Goal: Answer question/provide support: Share knowledge or assist other users

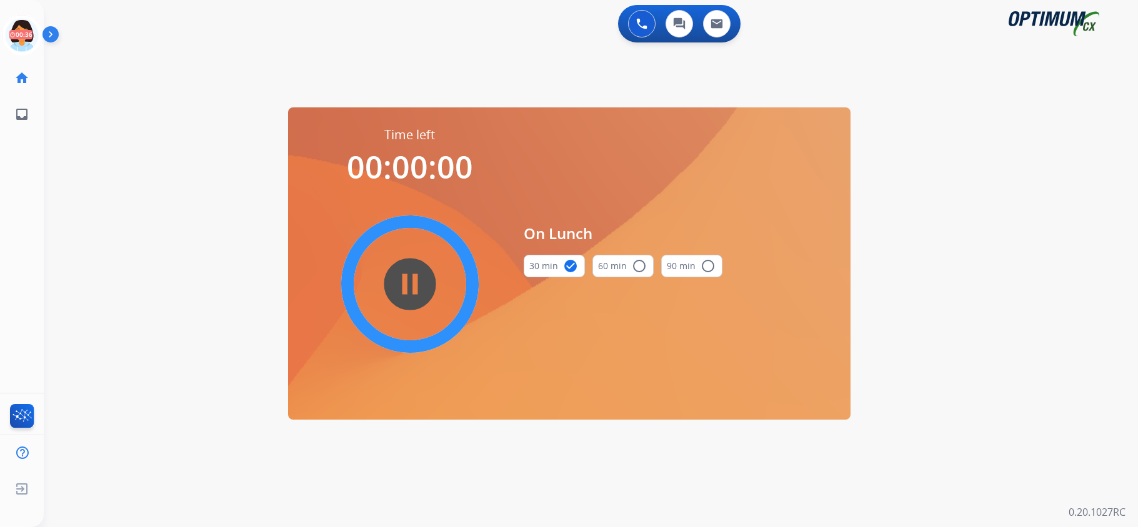
click at [21, 32] on icon at bounding box center [22, 35] width 41 height 41
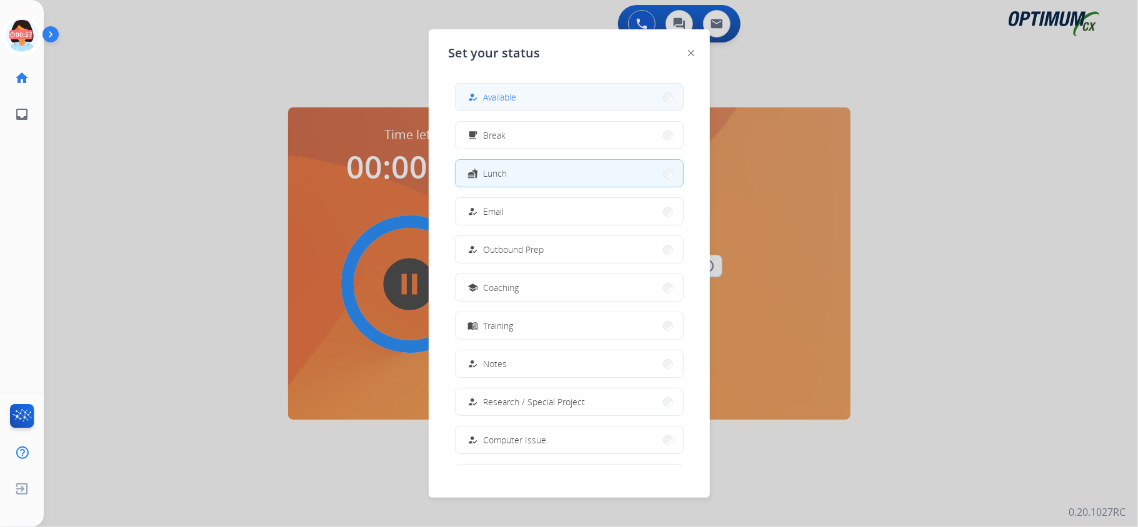
click at [523, 107] on button "how_to_reg Available" at bounding box center [568, 97] width 227 height 27
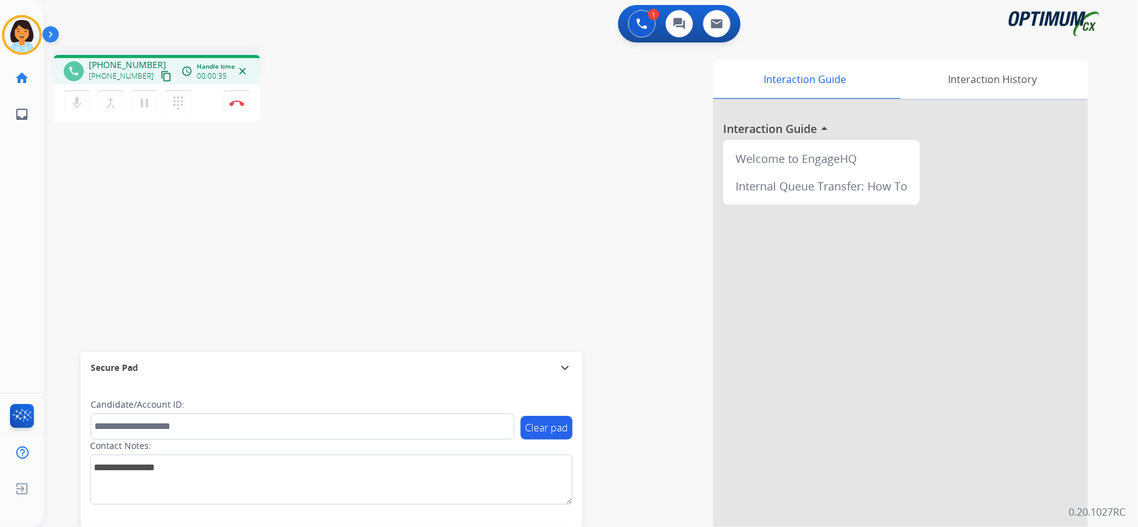
click at [161, 76] on mat-icon "content_copy" at bounding box center [166, 76] width 11 height 11
click at [238, 100] on img at bounding box center [236, 103] width 15 height 6
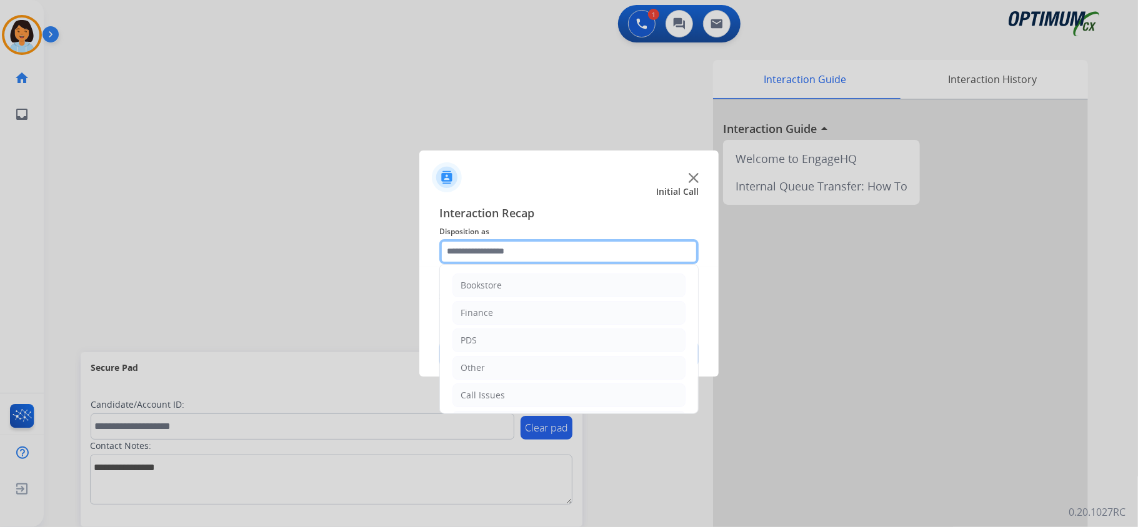
click at [646, 246] on input "text" at bounding box center [568, 251] width 259 height 25
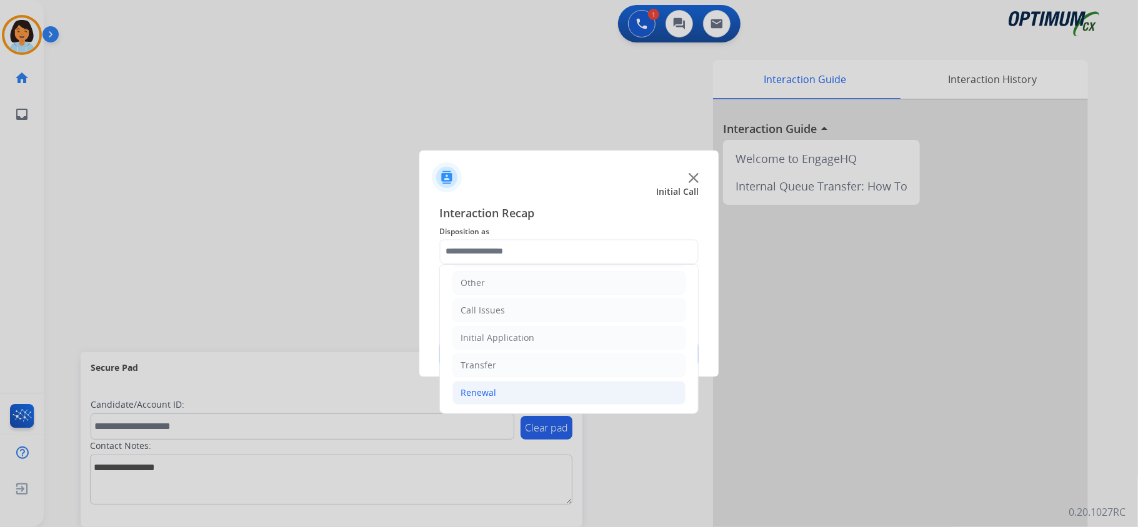
click at [509, 396] on li "Renewal" at bounding box center [568, 393] width 233 height 24
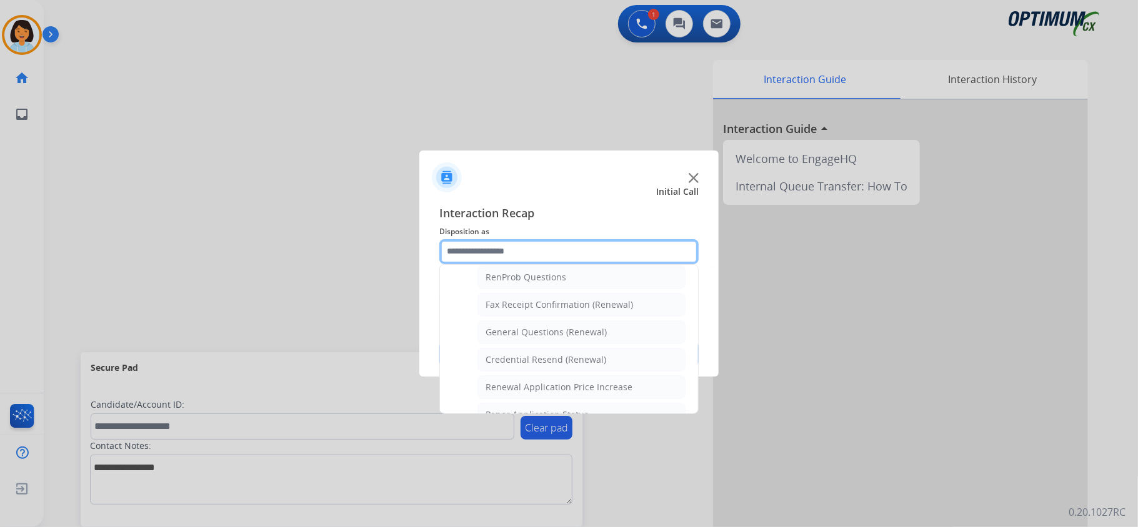
scroll to position [316, 0]
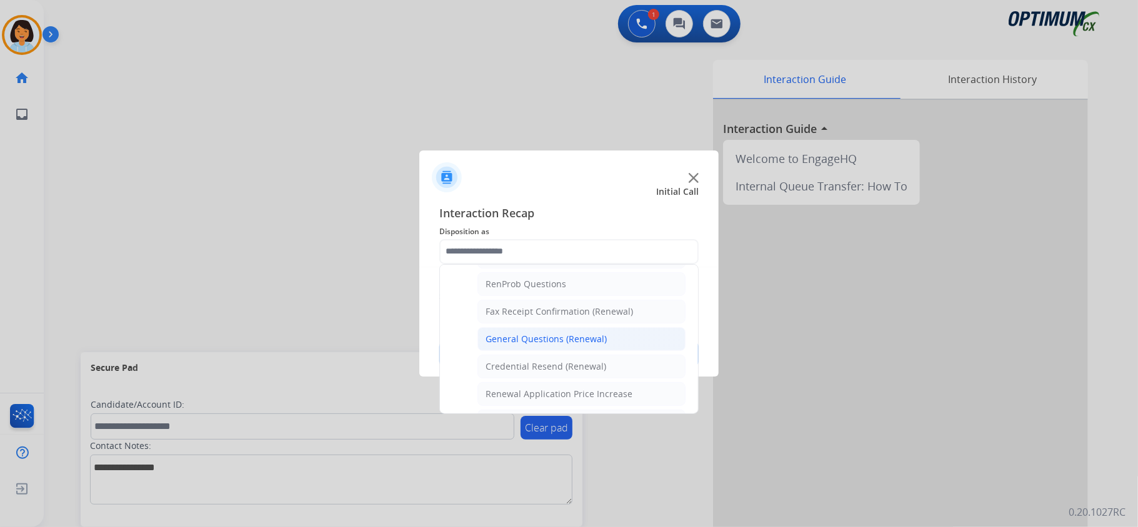
click at [535, 340] on div "General Questions (Renewal)" at bounding box center [545, 339] width 121 height 12
type input "**********"
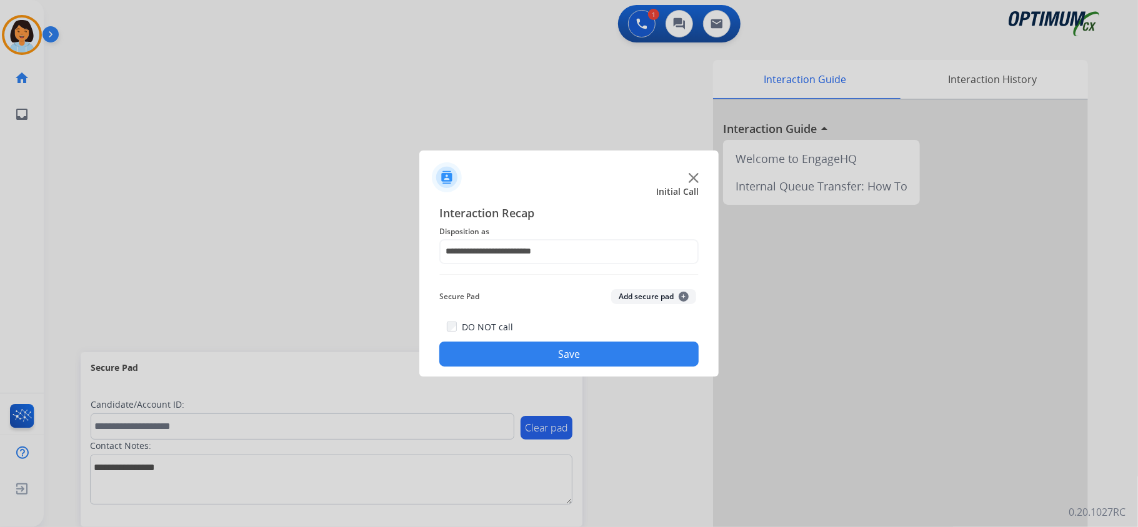
click at [535, 351] on button "Save" at bounding box center [568, 354] width 259 height 25
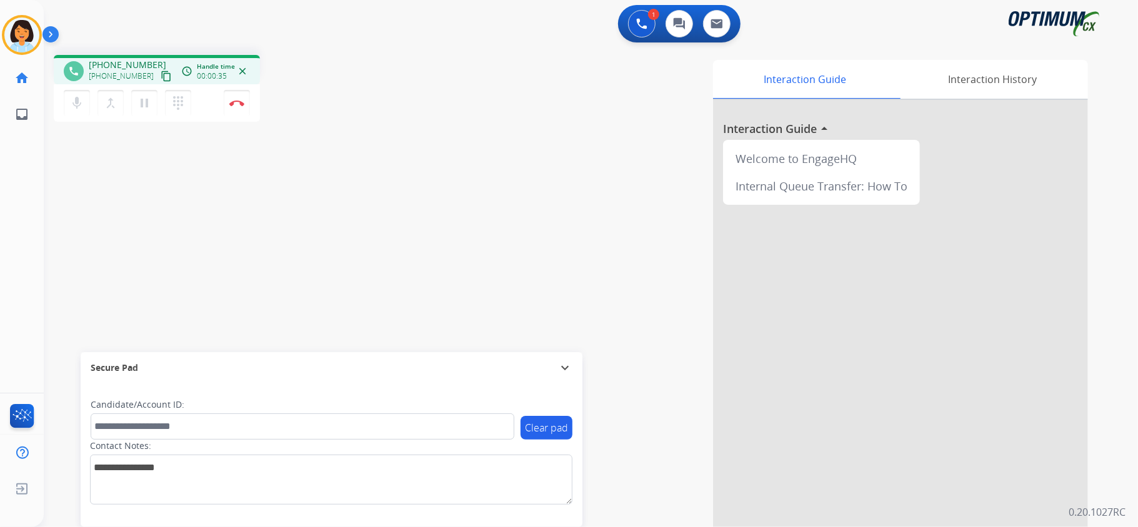
click at [161, 76] on mat-icon "content_copy" at bounding box center [166, 76] width 11 height 11
click at [236, 97] on button "Disconnect" at bounding box center [237, 103] width 26 height 26
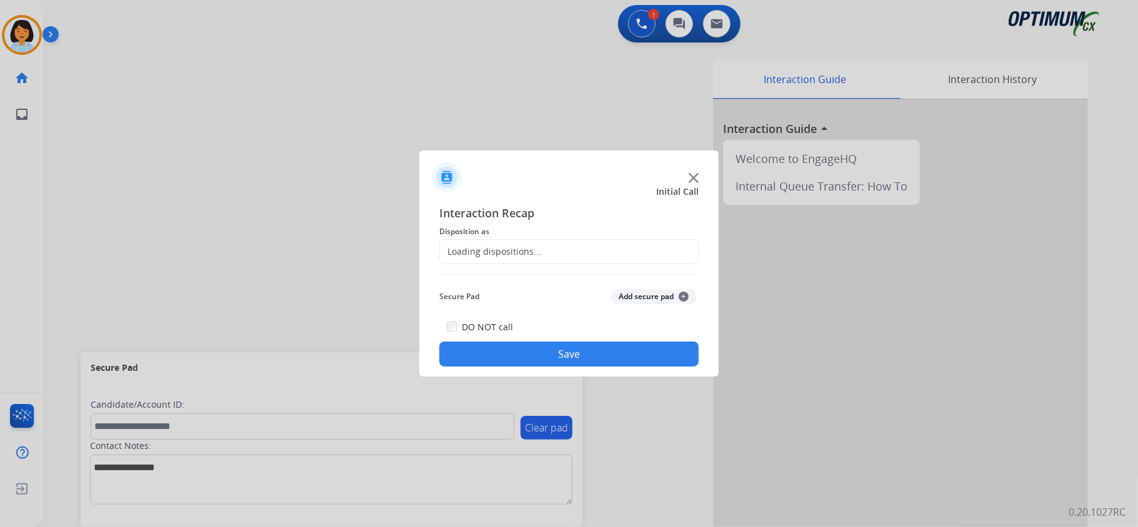
click at [535, 255] on div "Loading dispositions..." at bounding box center [490, 252] width 101 height 12
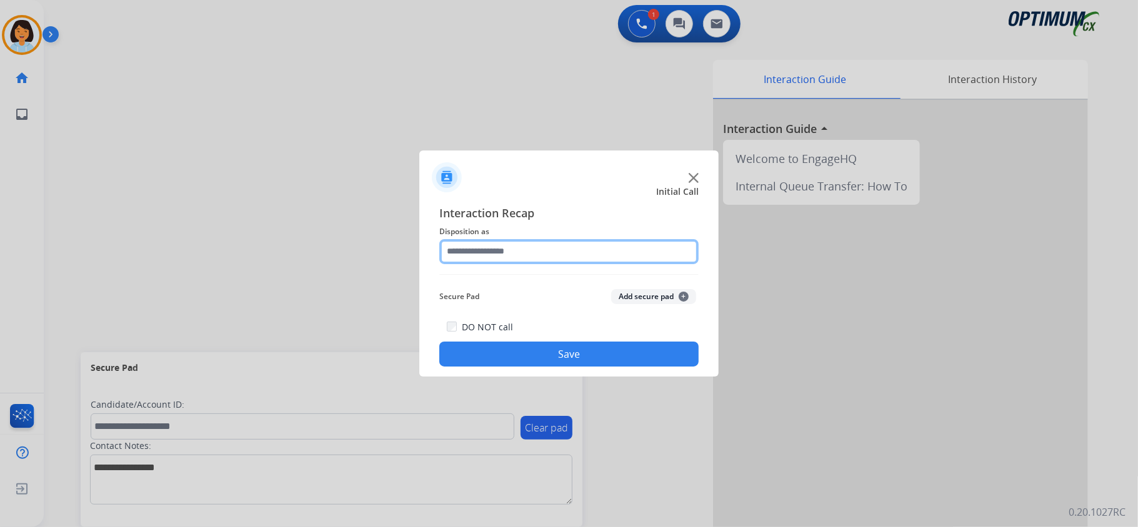
click at [613, 255] on input "text" at bounding box center [568, 251] width 259 height 25
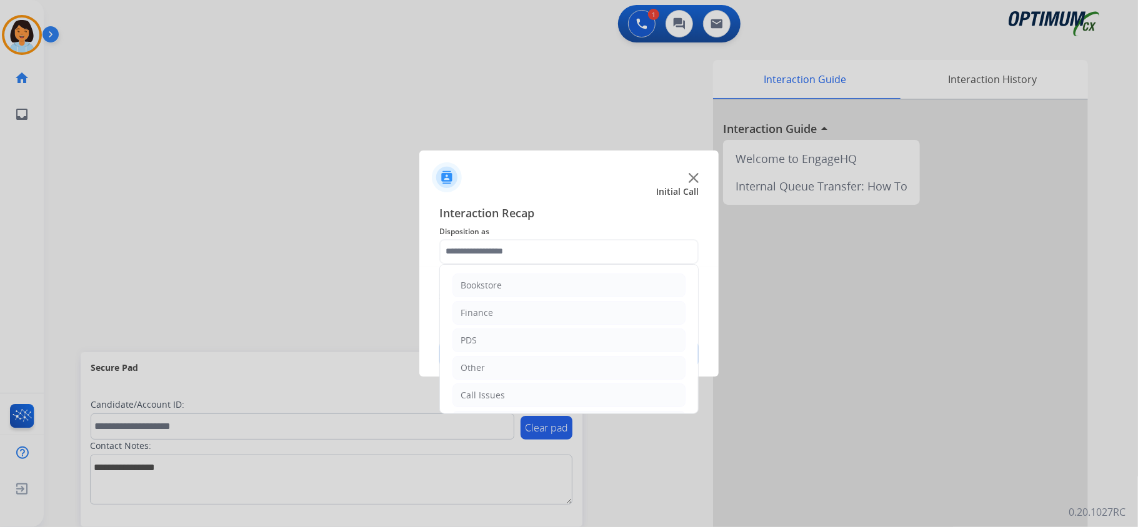
drag, startPoint x: 688, startPoint y: 295, endPoint x: 700, endPoint y: 345, distance: 52.0
click at [700, 345] on div "Interaction Recap Disposition as Bookstore Finance PDS Other Call Issues Initia…" at bounding box center [568, 285] width 299 height 183
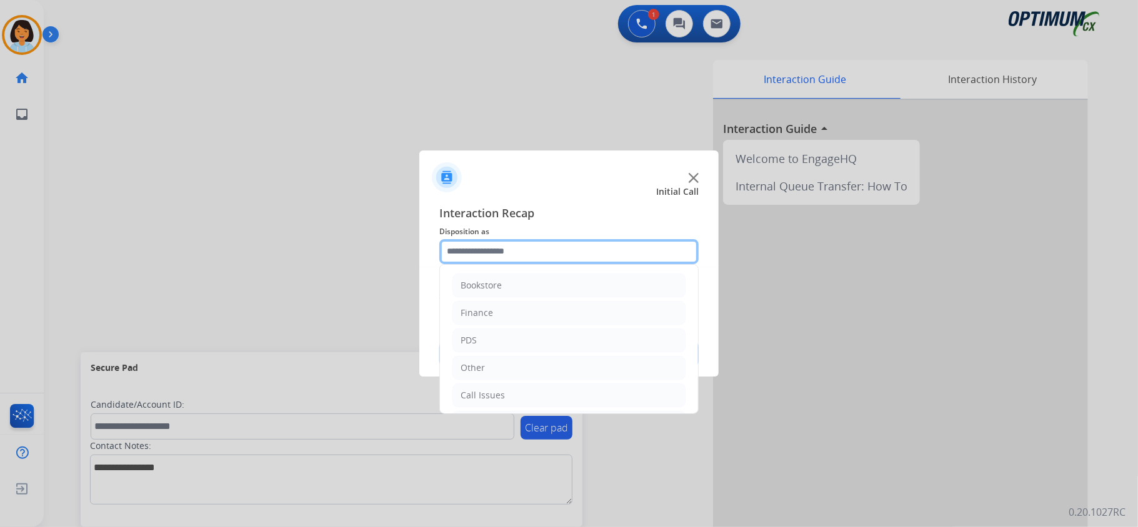
click at [681, 262] on input "text" at bounding box center [568, 251] width 259 height 25
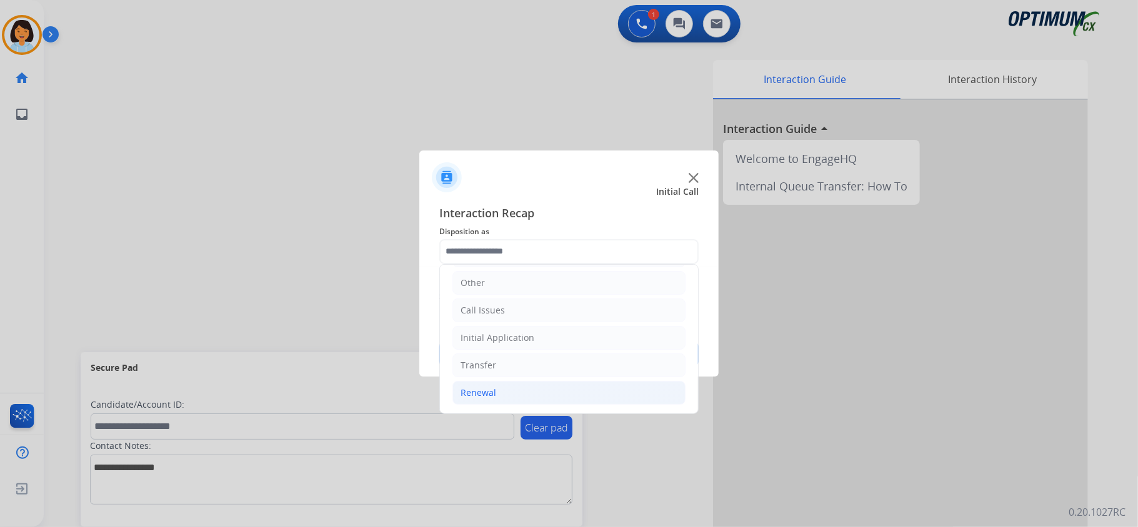
click at [553, 393] on li "Renewal" at bounding box center [568, 393] width 233 height 24
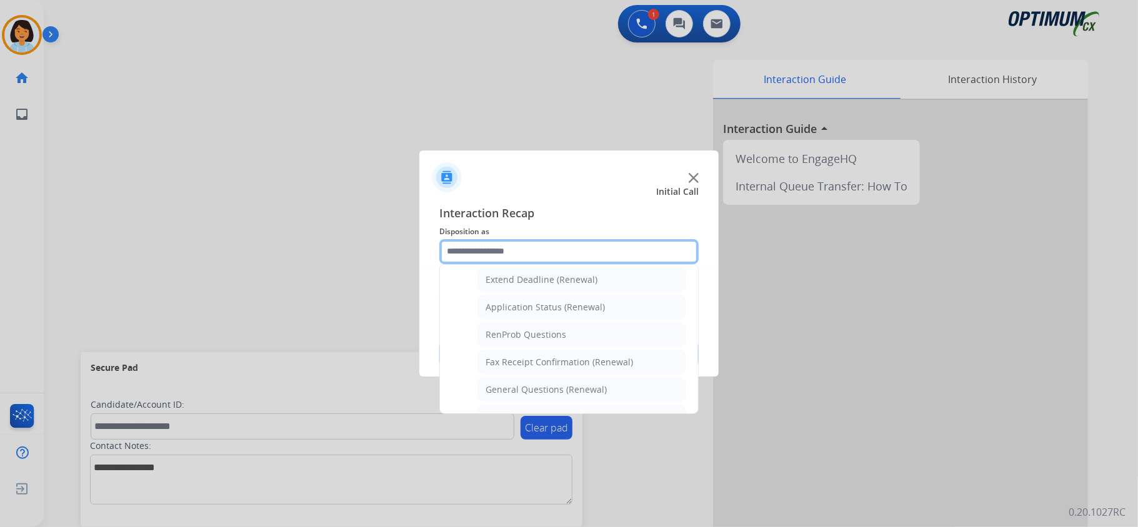
scroll to position [280, 0]
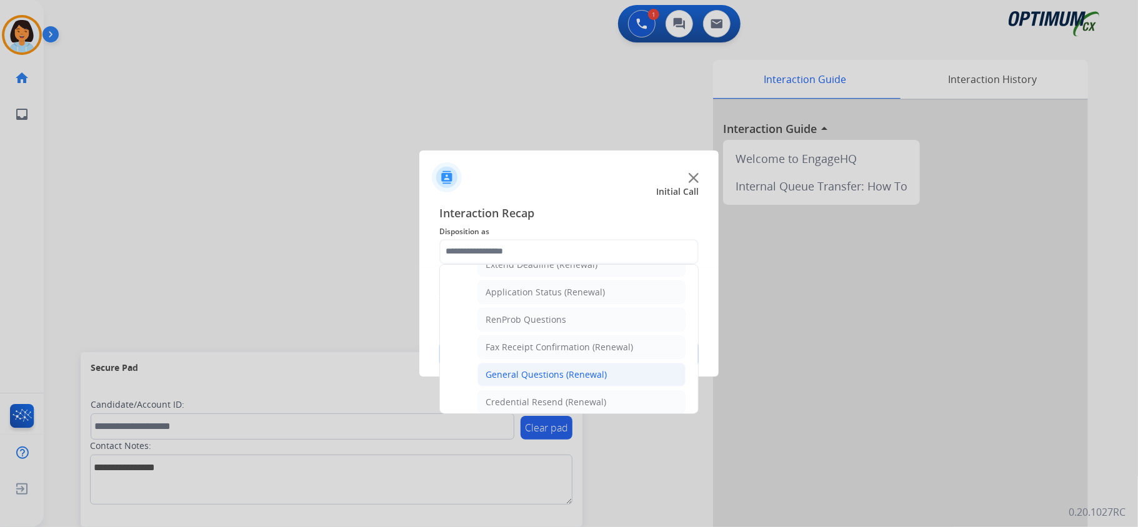
click at [575, 376] on div "General Questions (Renewal)" at bounding box center [545, 375] width 121 height 12
type input "**********"
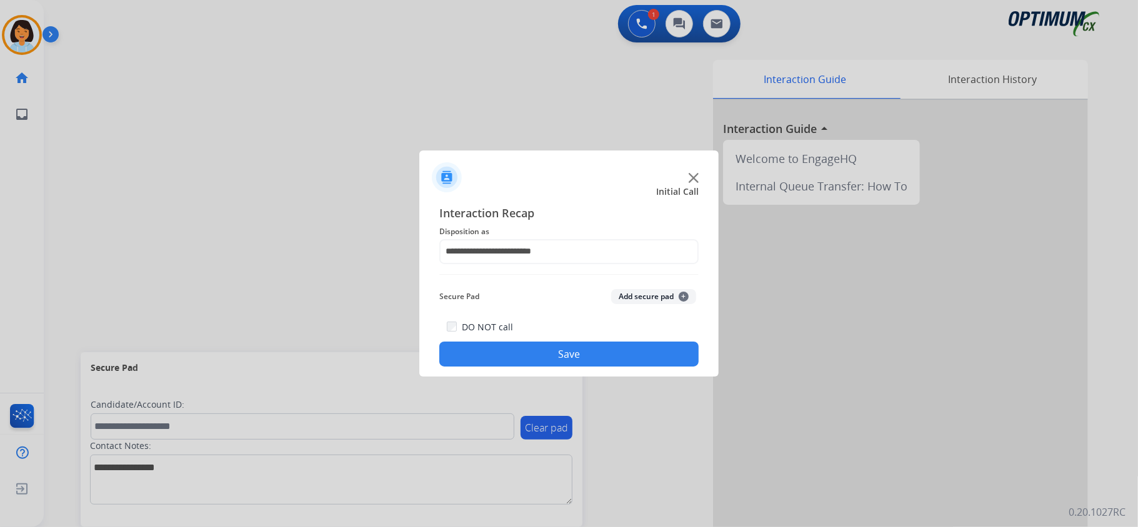
click at [563, 356] on button "Save" at bounding box center [568, 354] width 259 height 25
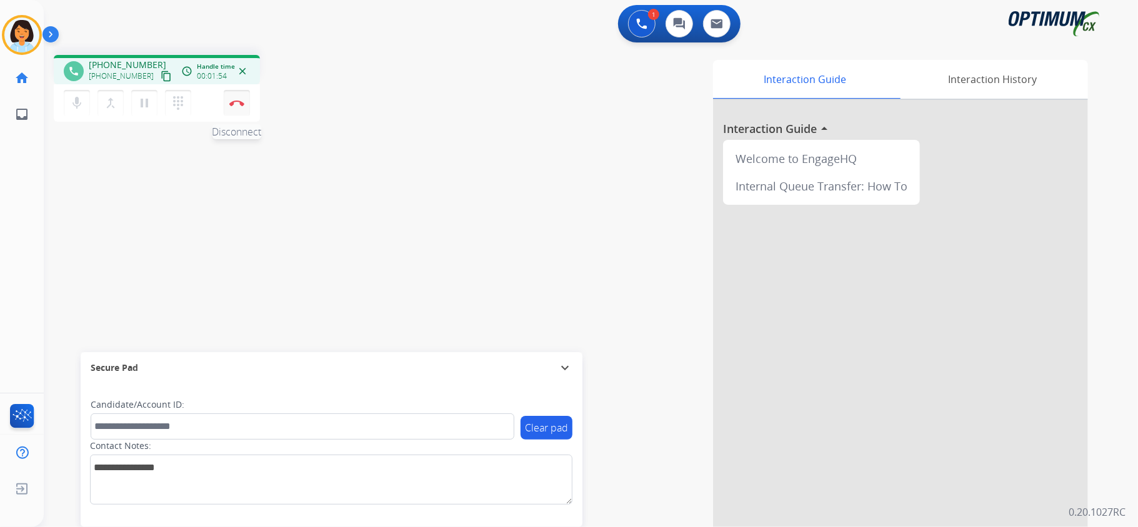
click at [231, 105] on img at bounding box center [236, 103] width 15 height 6
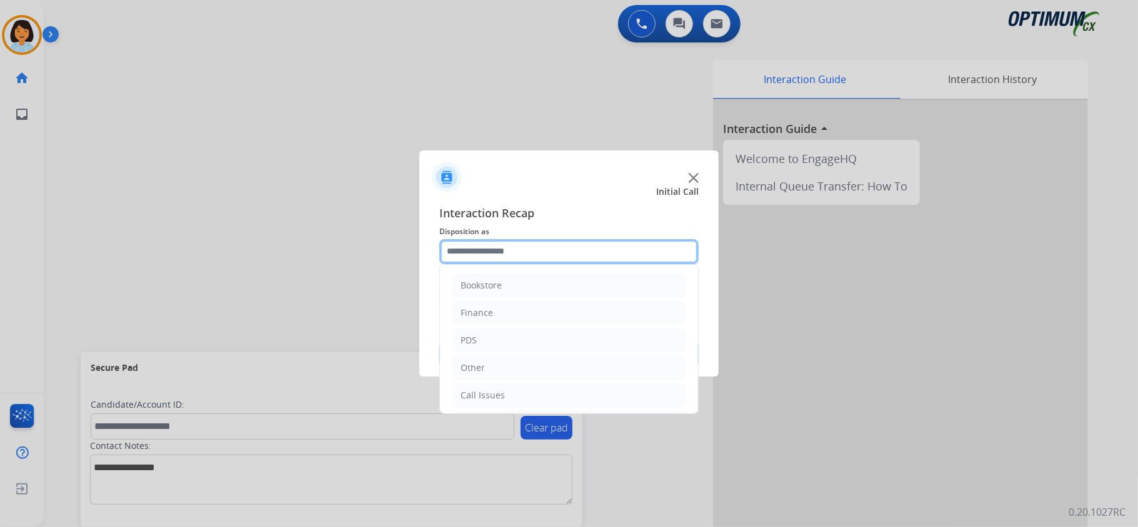
click at [635, 257] on input "text" at bounding box center [568, 251] width 259 height 25
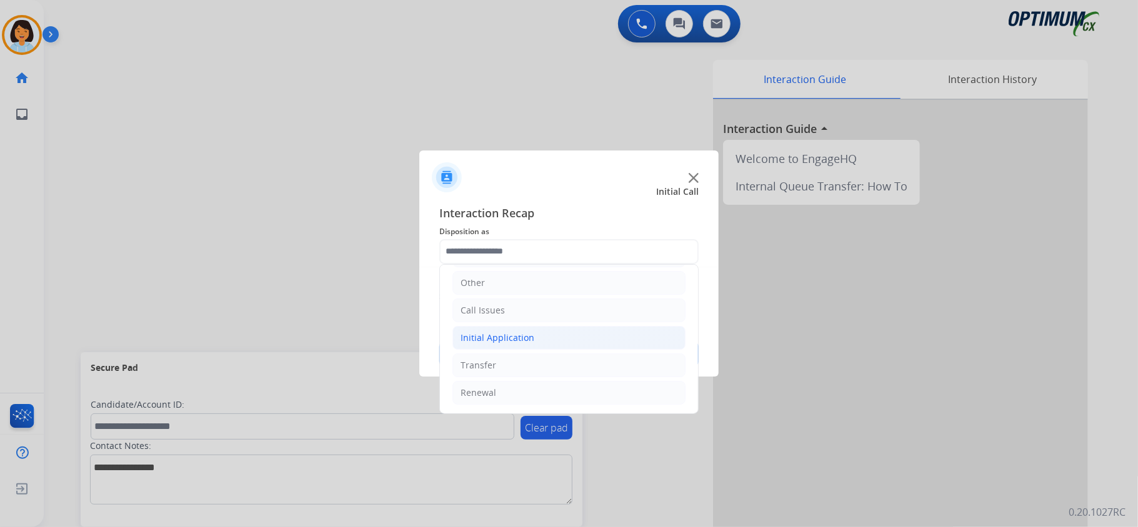
click at [508, 340] on div "Initial Application" at bounding box center [497, 338] width 74 height 12
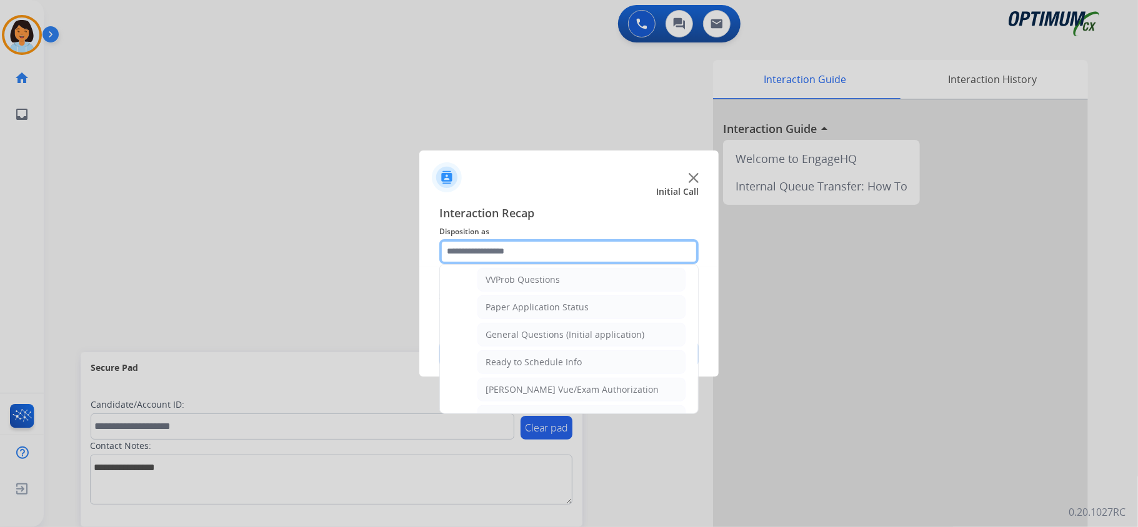
scroll to position [693, 0]
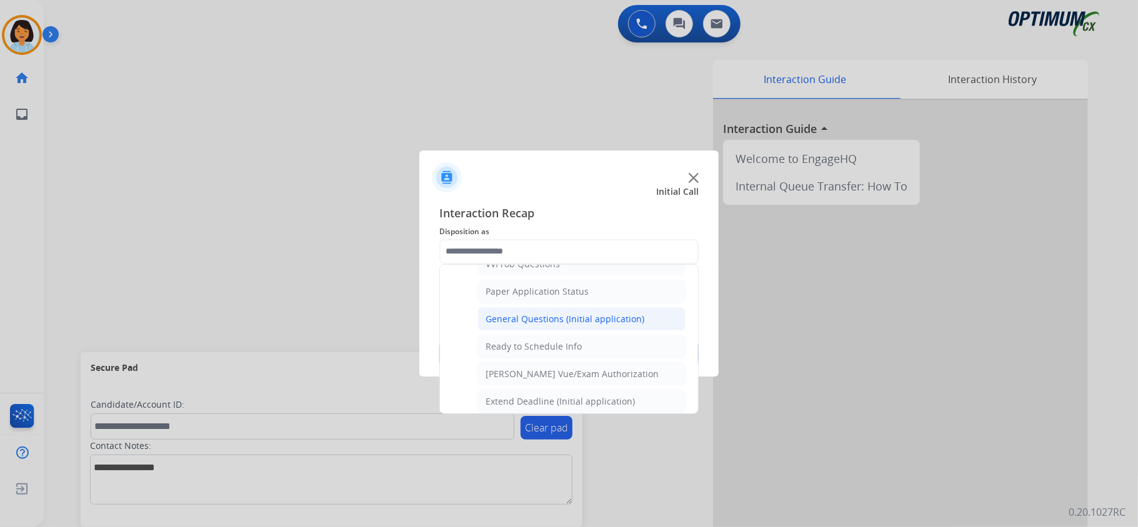
click at [613, 325] on div "General Questions (Initial application)" at bounding box center [564, 319] width 159 height 12
type input "**********"
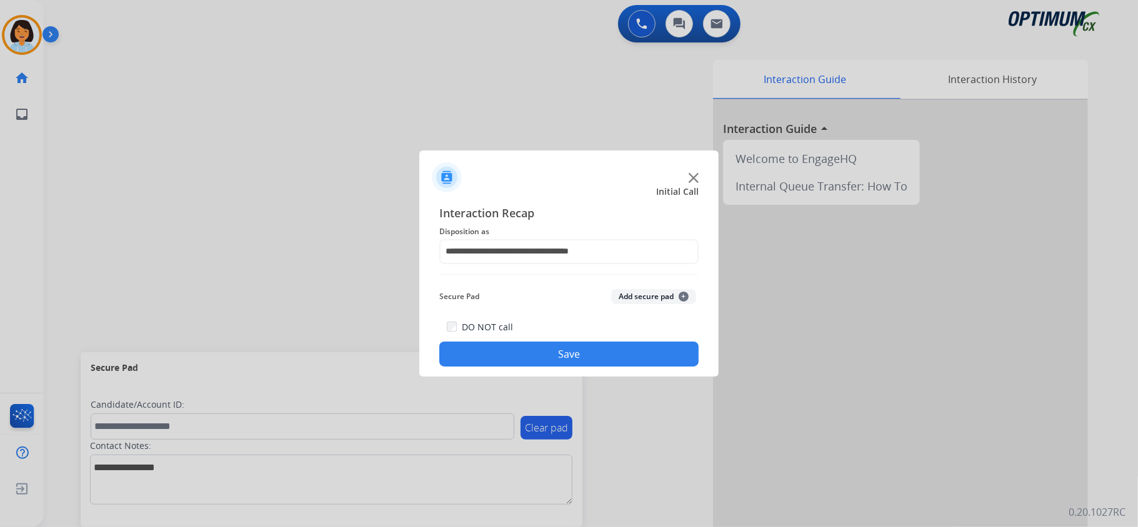
click at [581, 350] on button "Save" at bounding box center [568, 354] width 259 height 25
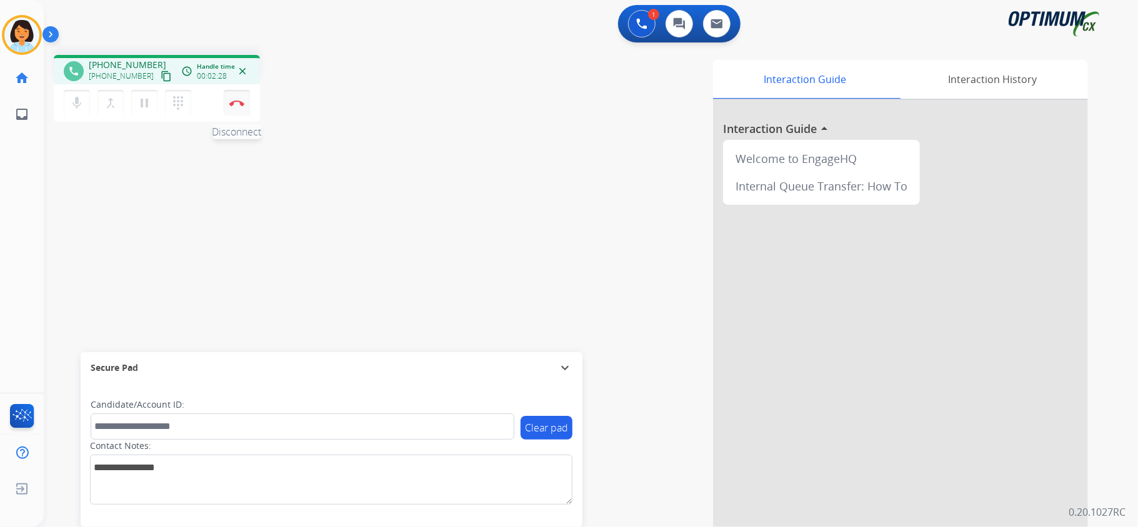
click at [238, 100] on img at bounding box center [236, 103] width 15 height 6
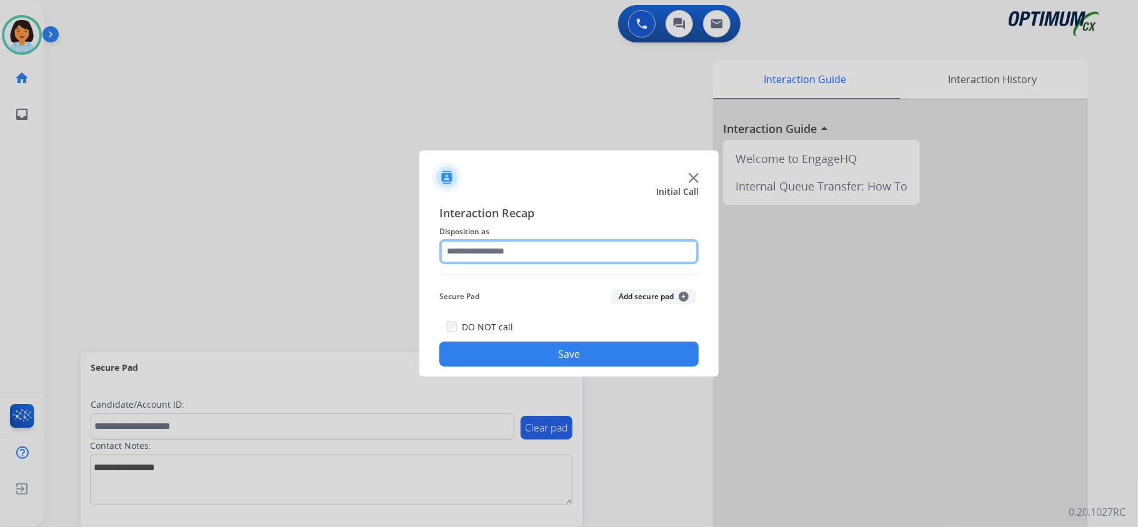
click at [496, 250] on input "text" at bounding box center [568, 251] width 259 height 25
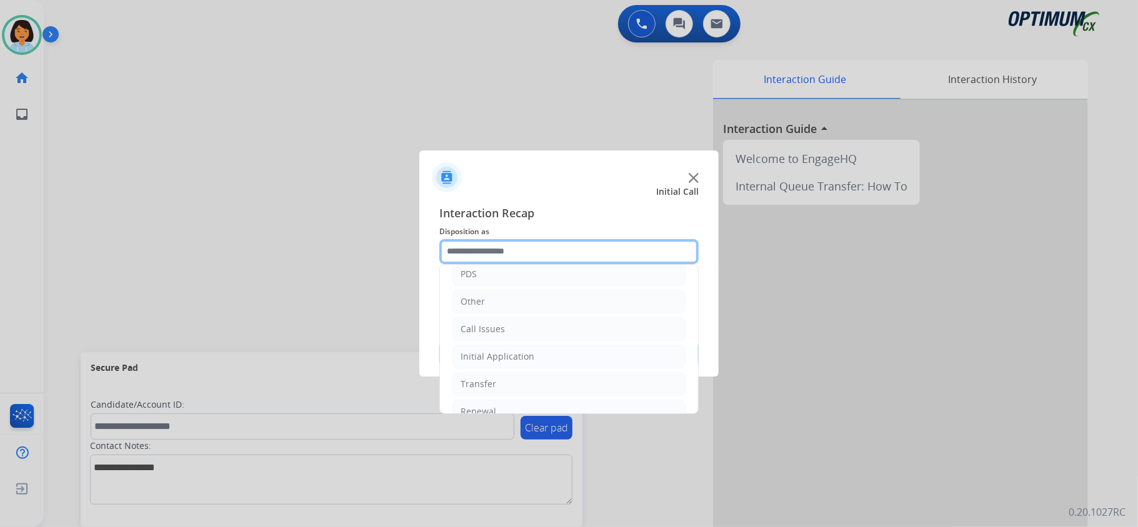
scroll to position [0, 0]
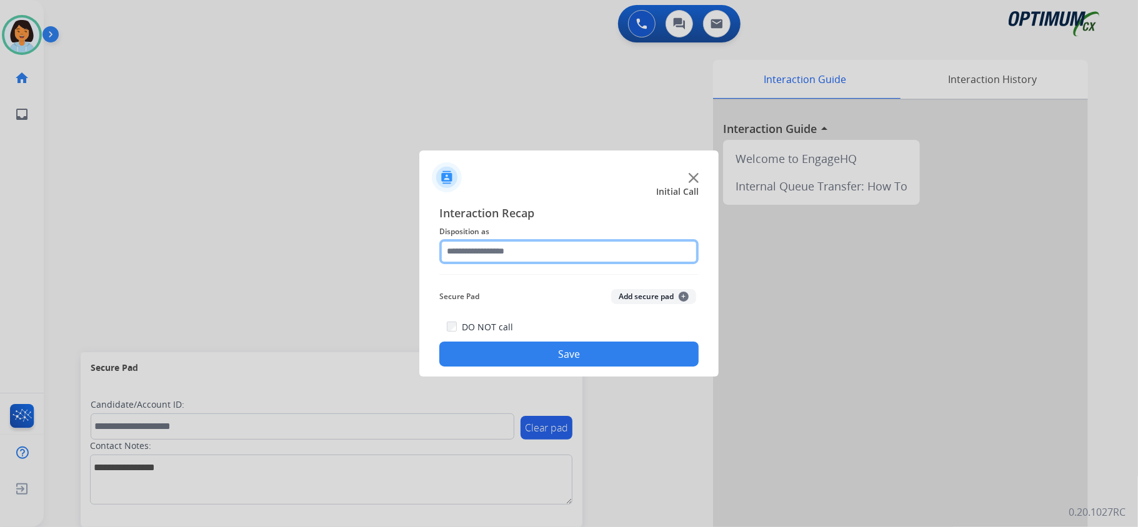
click at [506, 258] on input "text" at bounding box center [568, 251] width 259 height 25
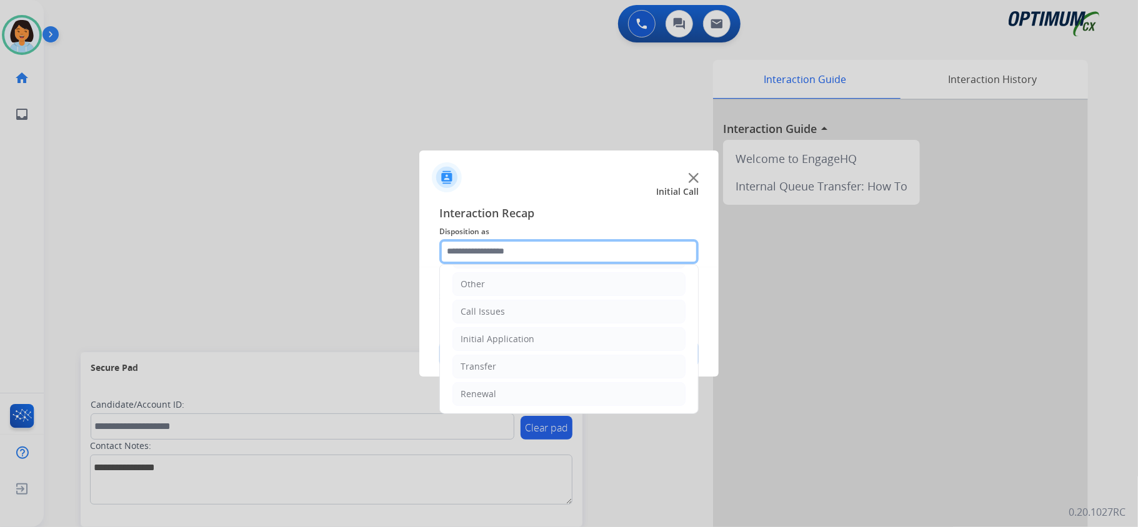
scroll to position [88, 0]
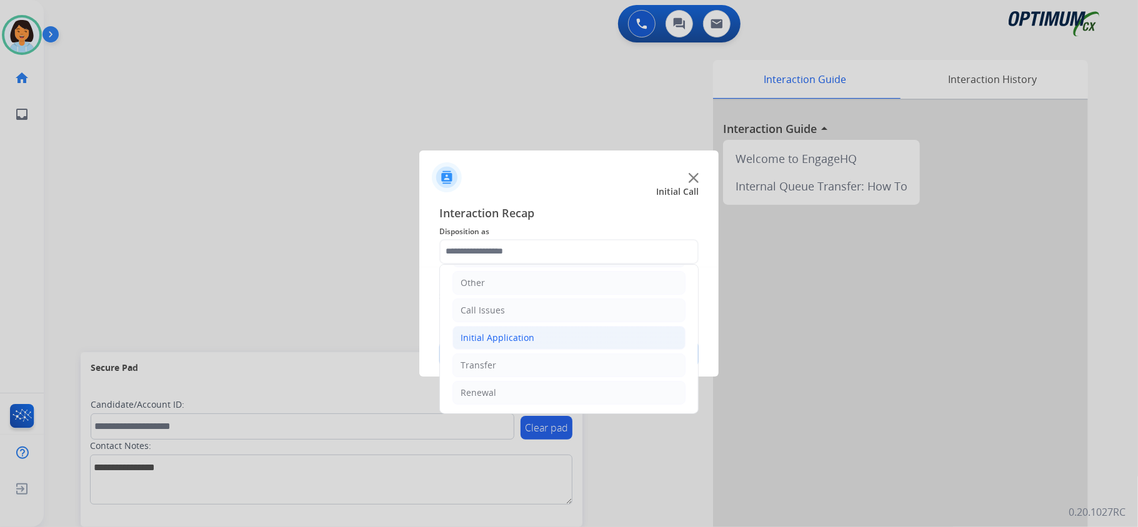
click at [500, 335] on div "Initial Application" at bounding box center [497, 338] width 74 height 12
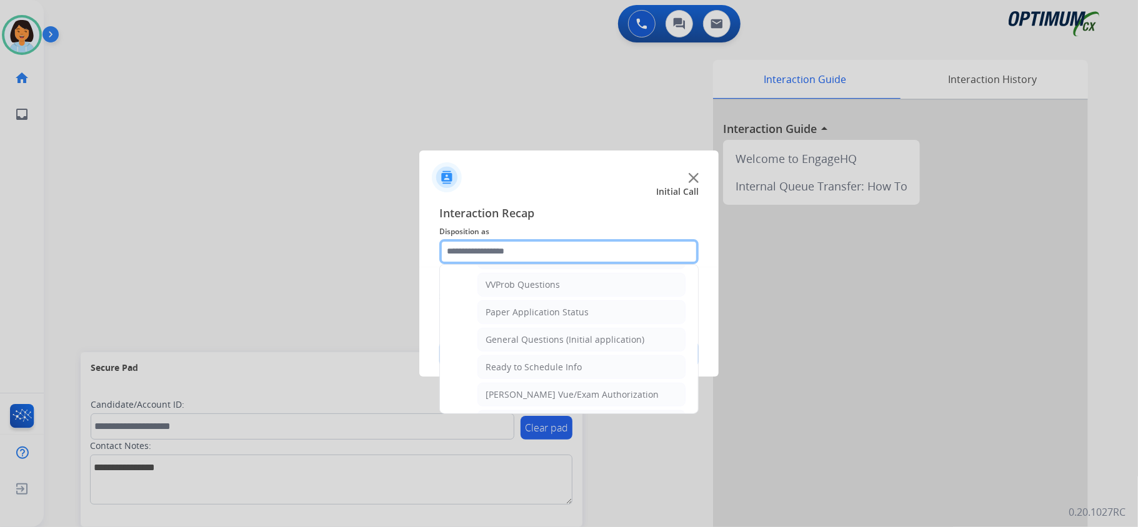
scroll to position [678, 0]
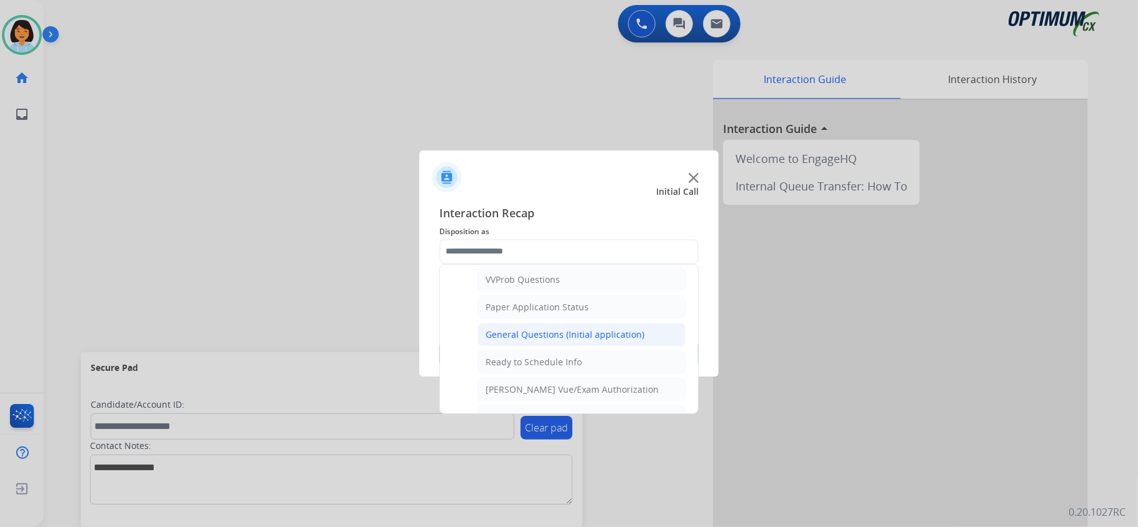
click at [595, 341] on div "General Questions (Initial application)" at bounding box center [564, 335] width 159 height 12
type input "**********"
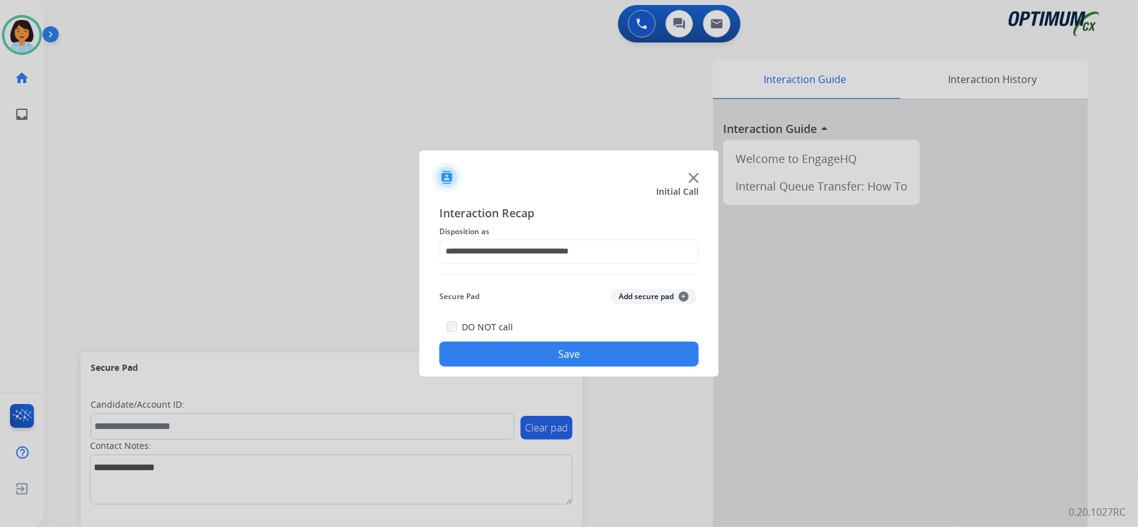
click at [586, 349] on button "Save" at bounding box center [568, 354] width 259 height 25
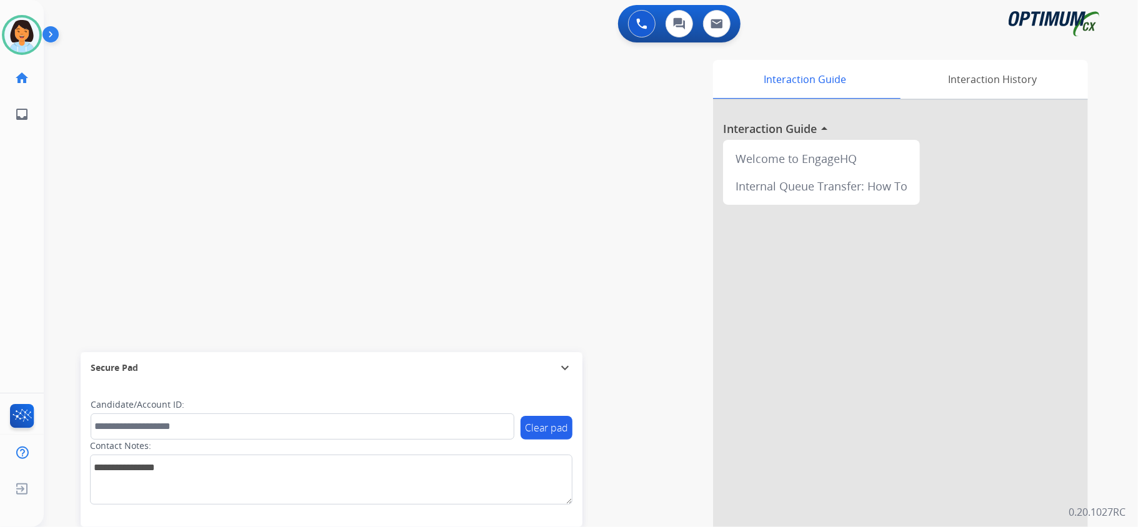
click at [284, 316] on div "swap_horiz Break voice bridge close_fullscreen Connect 3-Way Call merge_type Se…" at bounding box center [576, 305] width 1064 height 521
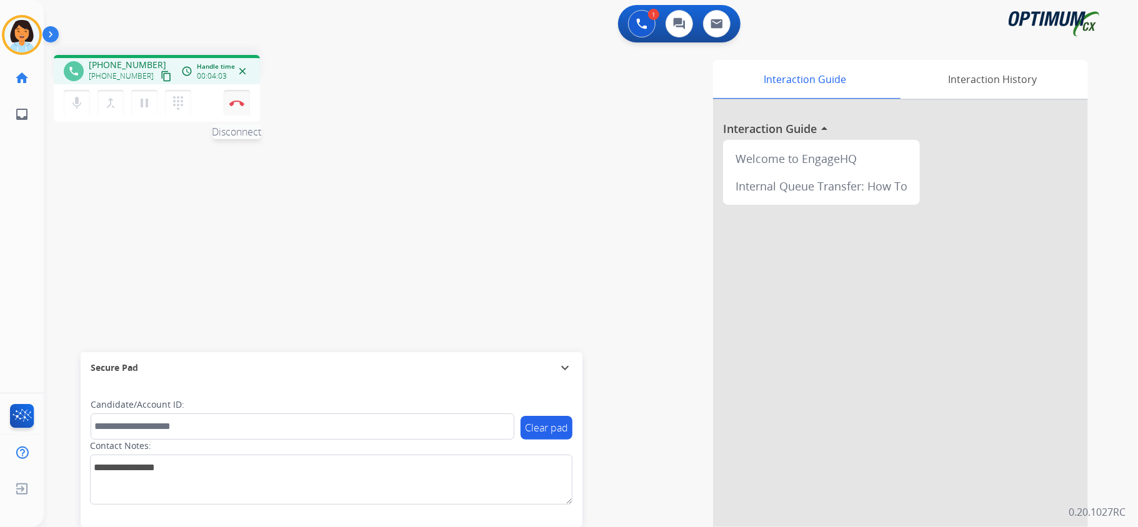
click at [233, 104] on img at bounding box center [236, 103] width 15 height 6
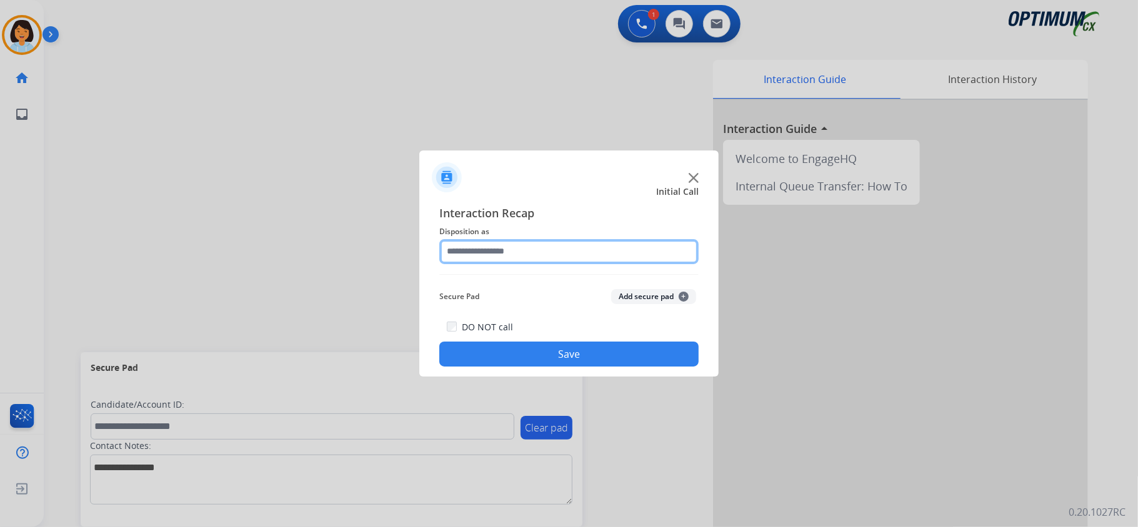
click at [515, 246] on input "text" at bounding box center [568, 251] width 259 height 25
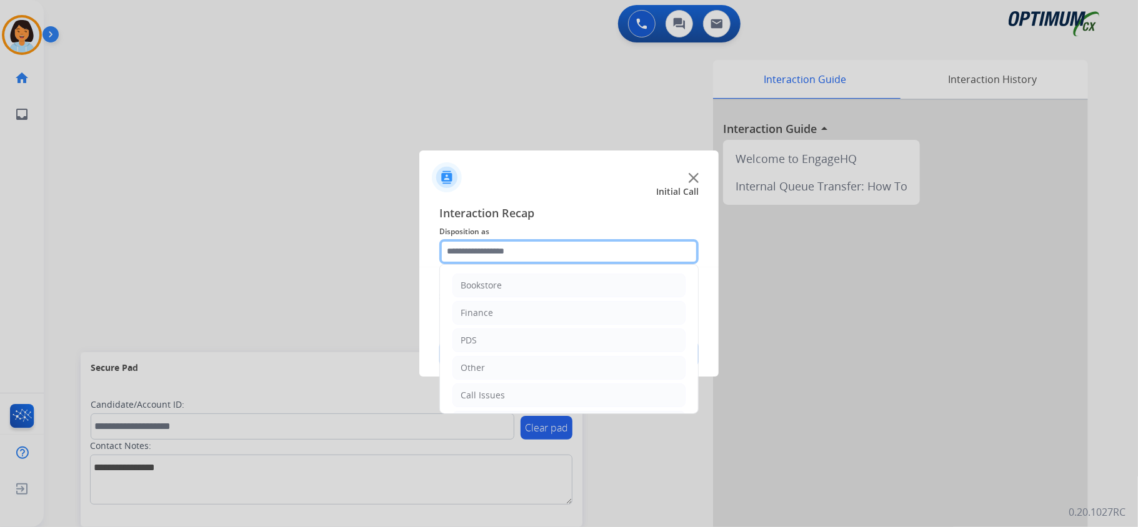
scroll to position [88, 0]
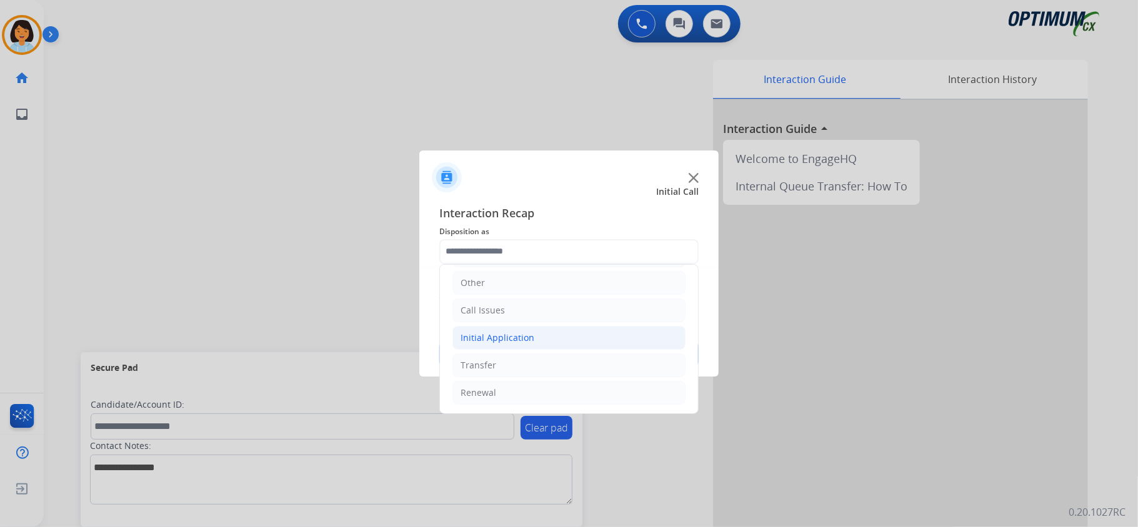
click at [570, 335] on li "Initial Application" at bounding box center [568, 338] width 233 height 24
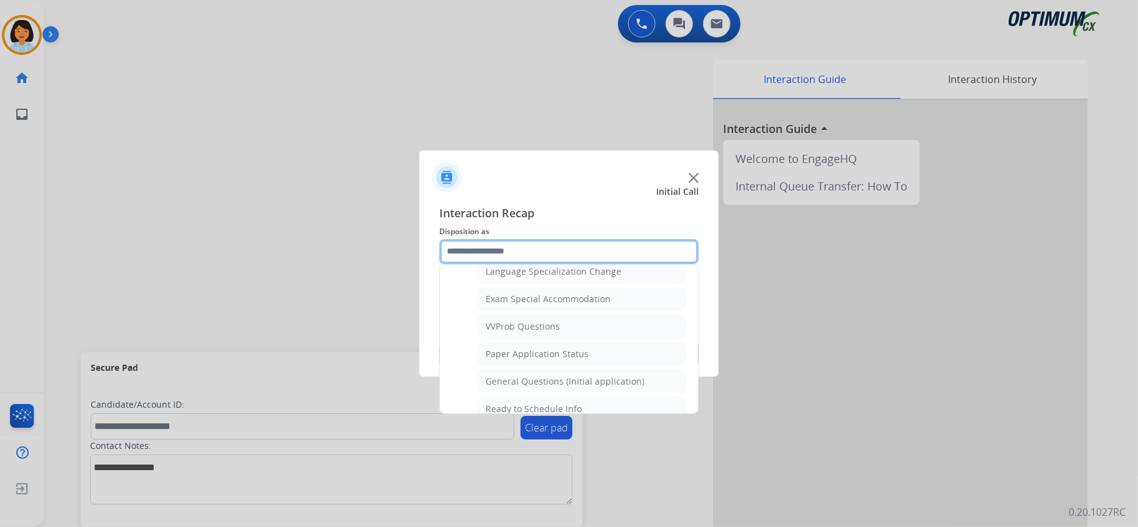
scroll to position [641, 0]
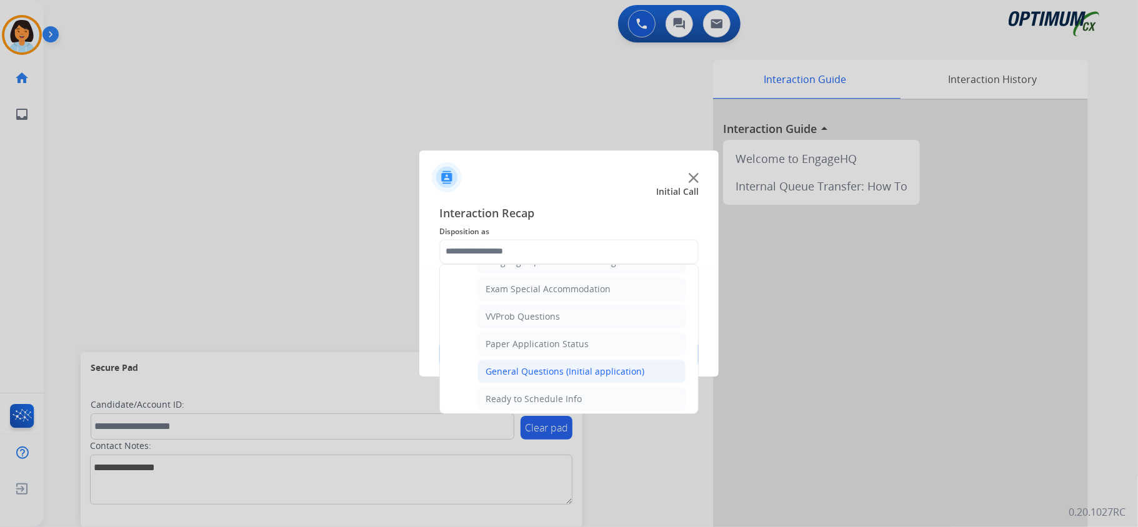
click at [627, 378] on div "General Questions (Initial application)" at bounding box center [564, 371] width 159 height 12
type input "**********"
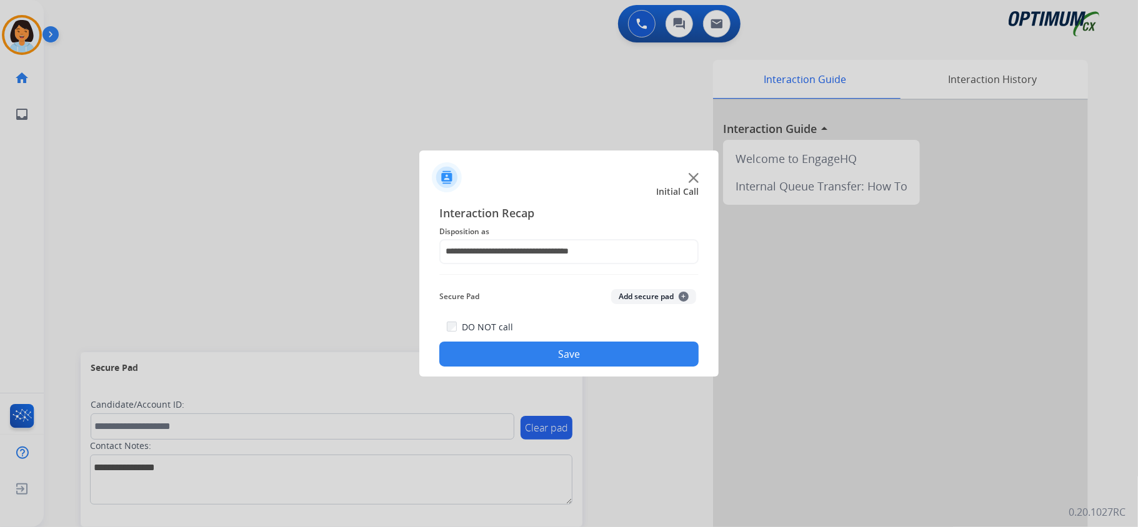
click at [610, 365] on button "Save" at bounding box center [568, 354] width 259 height 25
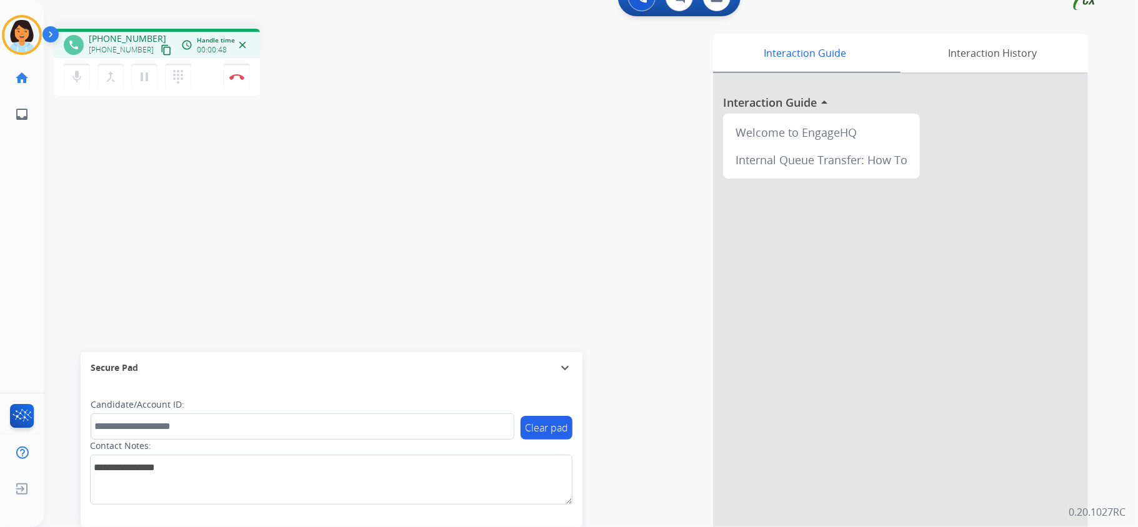
scroll to position [39, 0]
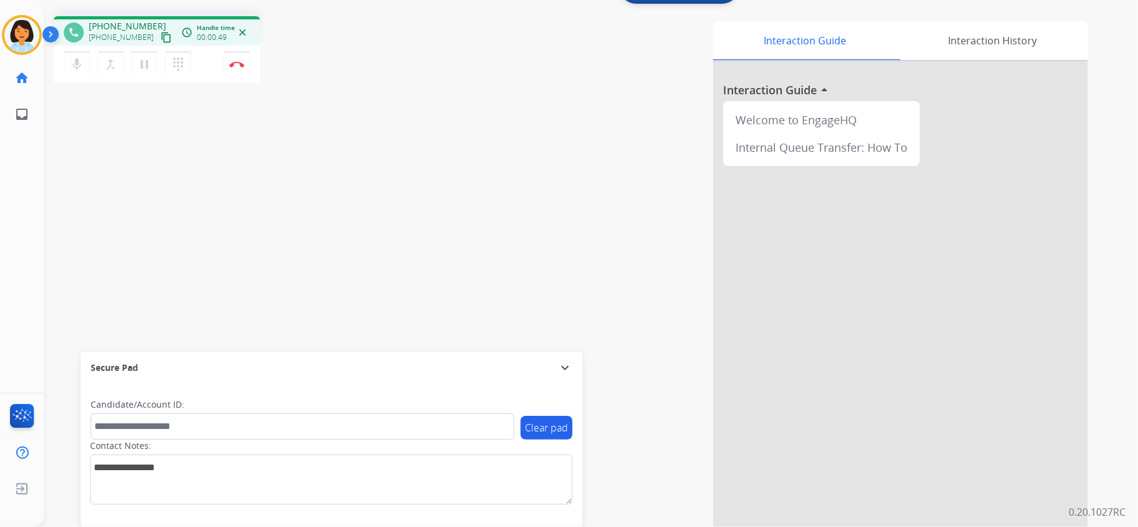
click at [161, 39] on mat-icon "content_copy" at bounding box center [166, 37] width 11 height 11
click at [161, 40] on mat-icon "content_copy" at bounding box center [166, 37] width 11 height 11
click at [237, 66] on button "Disconnect" at bounding box center [237, 64] width 26 height 26
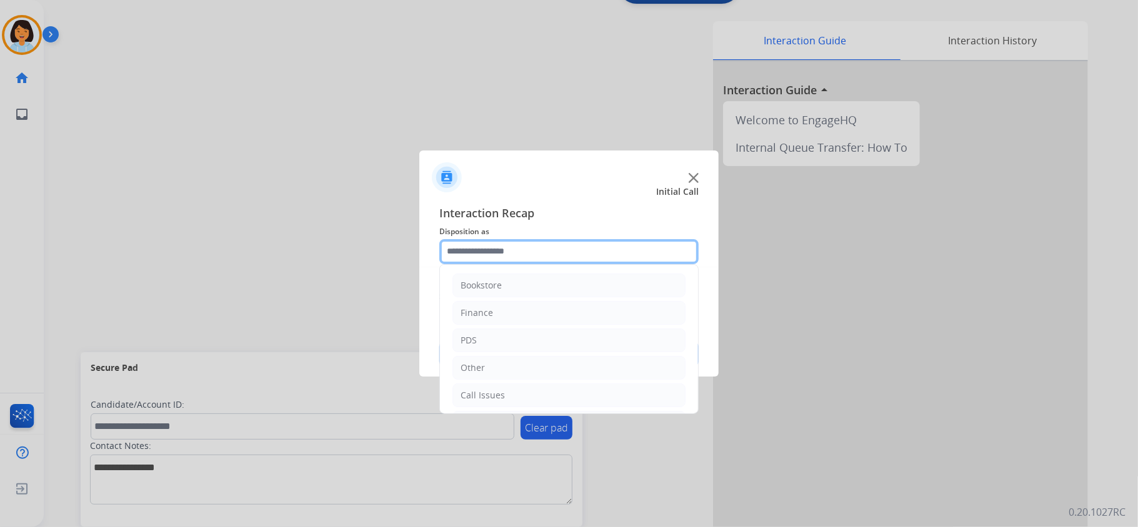
click at [546, 248] on input "text" at bounding box center [568, 251] width 259 height 25
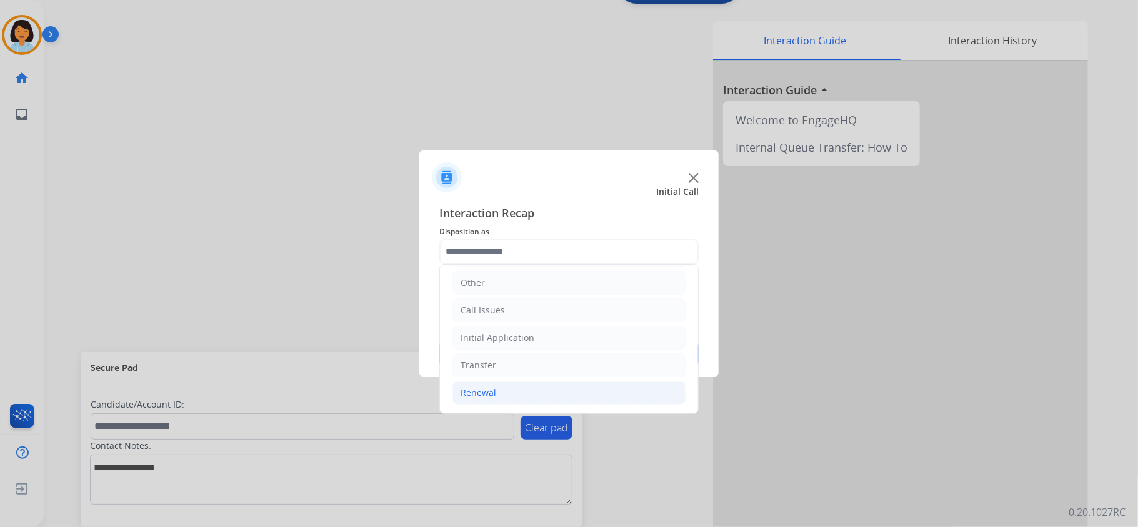
click at [530, 395] on li "Renewal" at bounding box center [568, 393] width 233 height 24
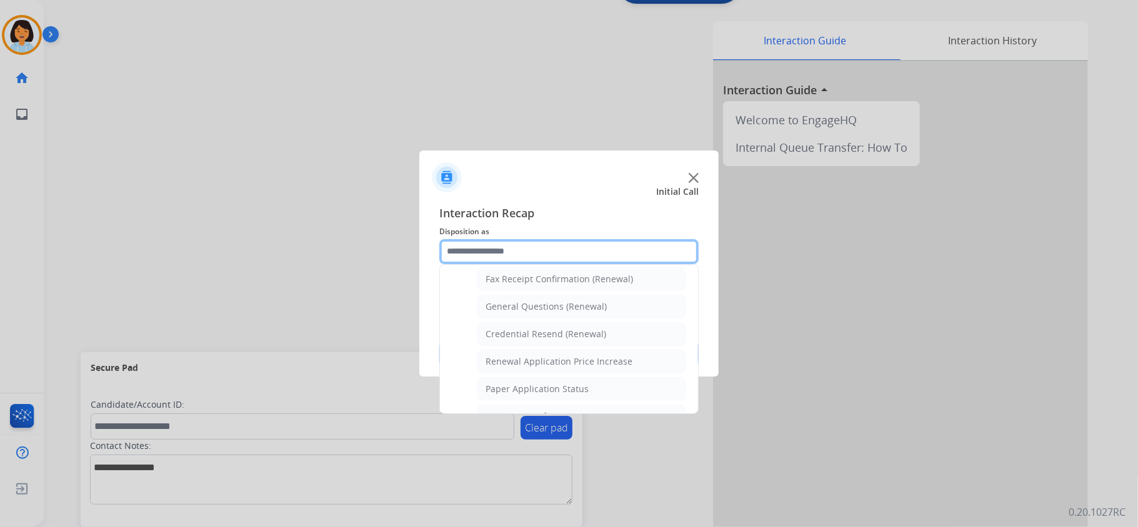
scroll to position [359, 0]
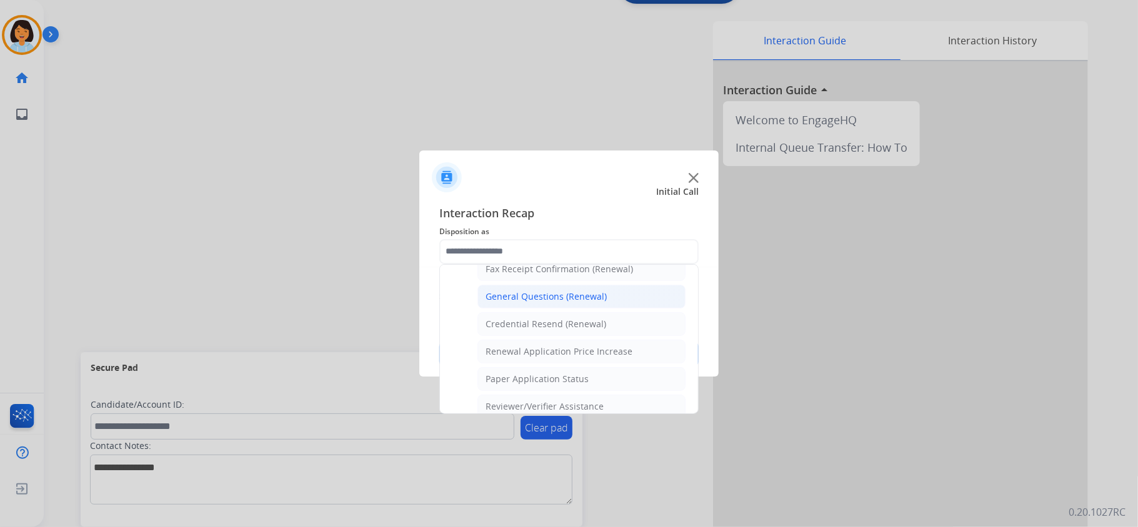
click at [548, 303] on div "General Questions (Renewal)" at bounding box center [545, 296] width 121 height 12
type input "**********"
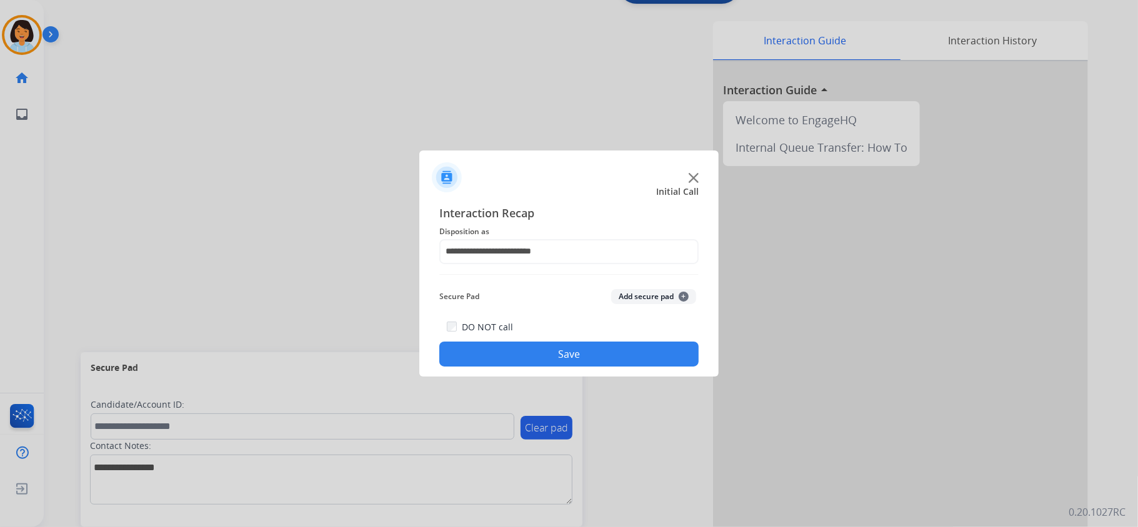
click at [538, 345] on button "Save" at bounding box center [568, 354] width 259 height 25
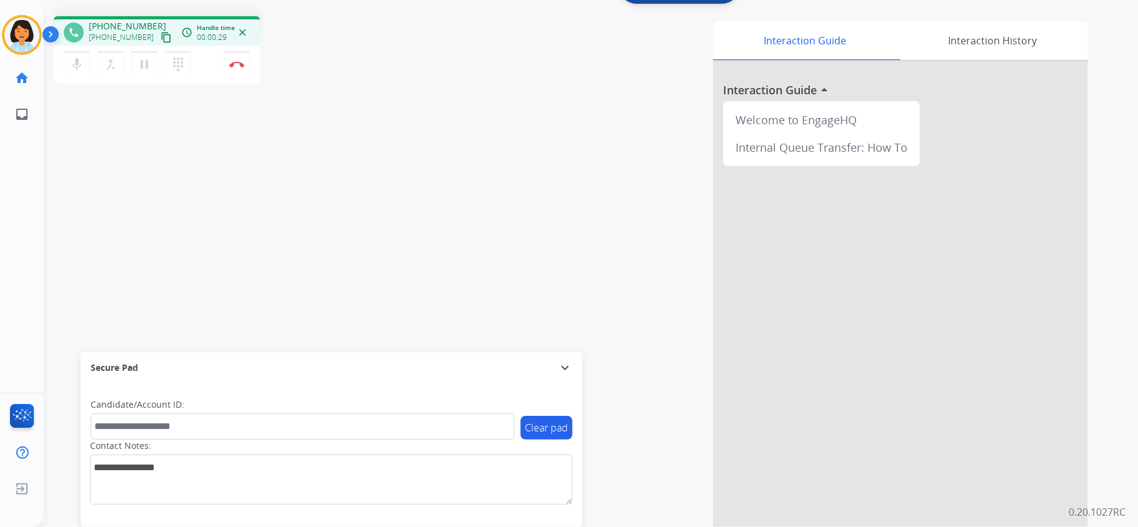
click at [161, 39] on mat-icon "content_copy" at bounding box center [166, 37] width 11 height 11
click at [234, 166] on div "phone +15167846473 +15167846473 content_copy access_time Call metrics Queue 00:…" at bounding box center [576, 266] width 1064 height 521
click at [236, 67] on button "Disconnect" at bounding box center [237, 64] width 26 height 26
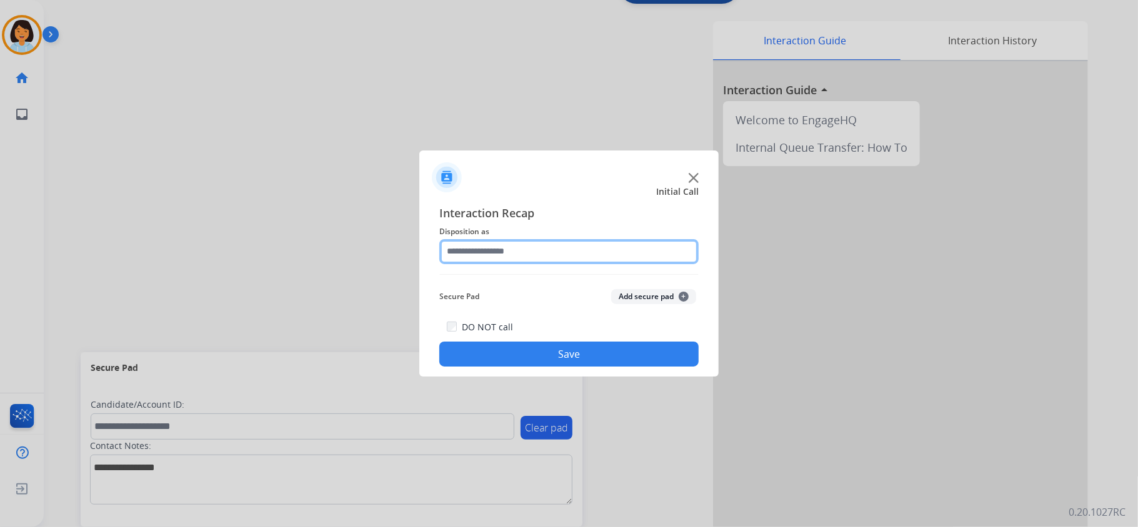
click at [596, 253] on input "text" at bounding box center [568, 251] width 259 height 25
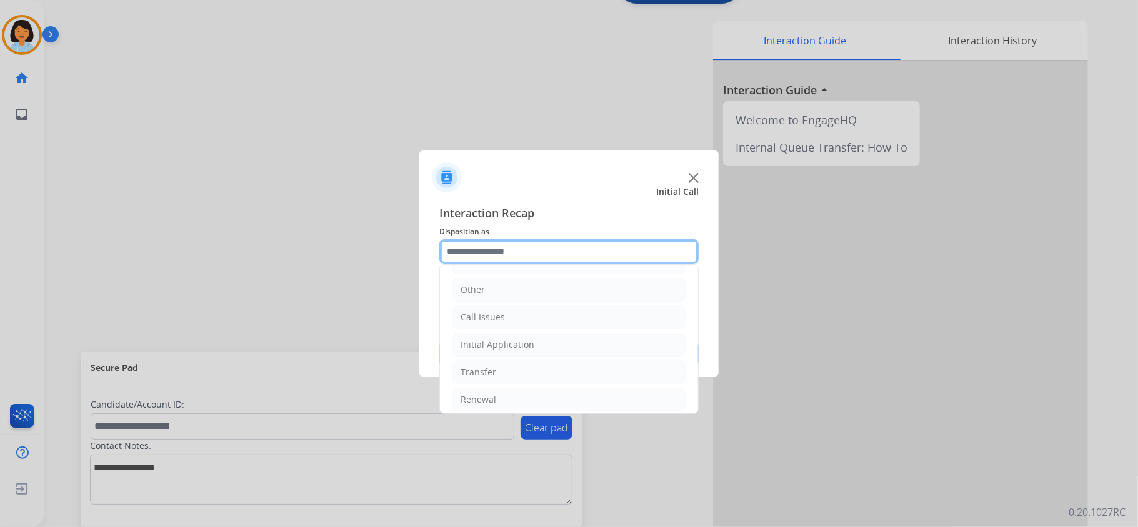
scroll to position [88, 0]
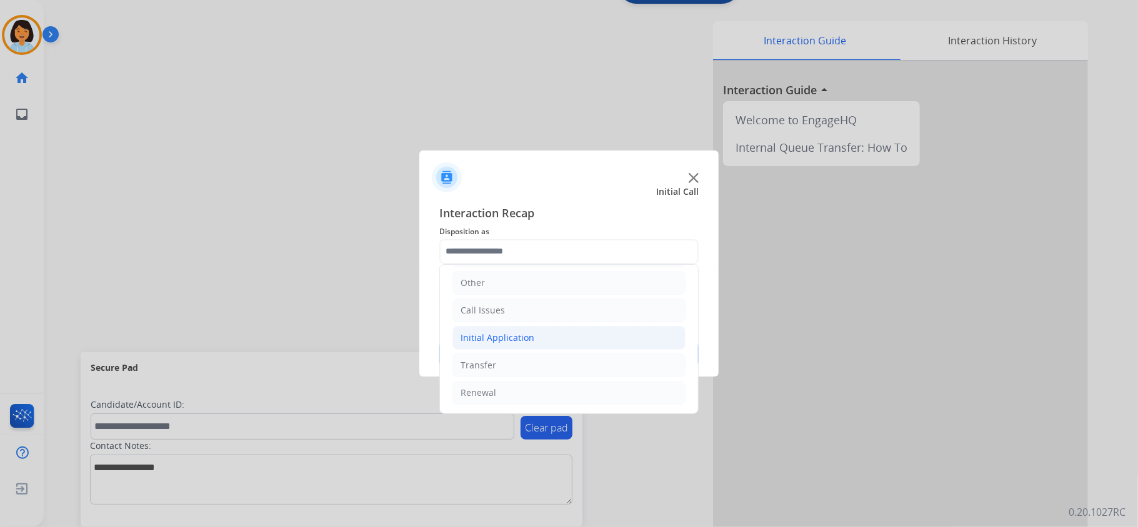
click at [512, 328] on li "Initial Application" at bounding box center [568, 338] width 233 height 24
click at [505, 331] on div "Initial Application" at bounding box center [497, 335] width 74 height 12
click at [510, 382] on li "Renewal" at bounding box center [568, 393] width 233 height 24
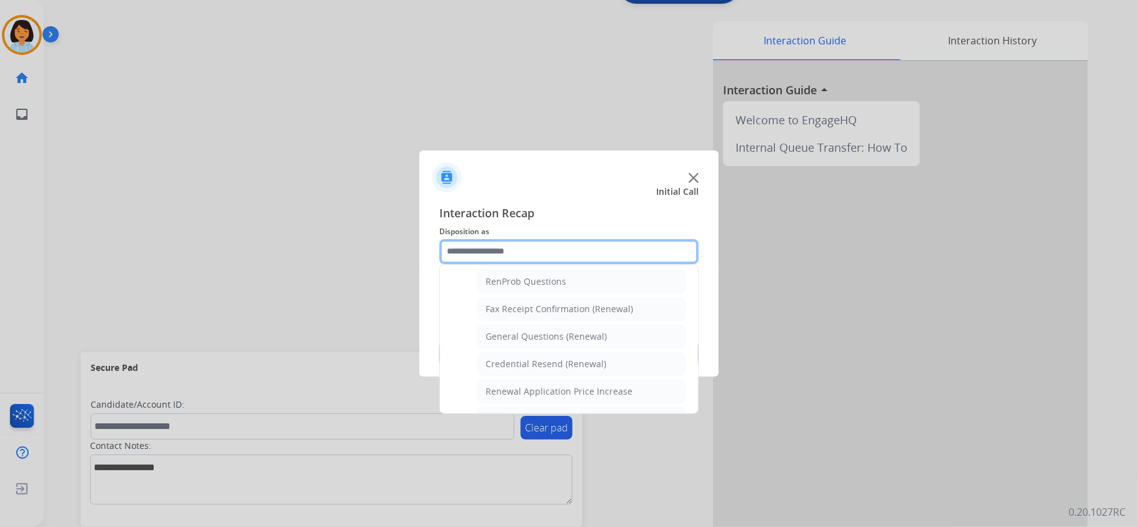
scroll to position [326, 0]
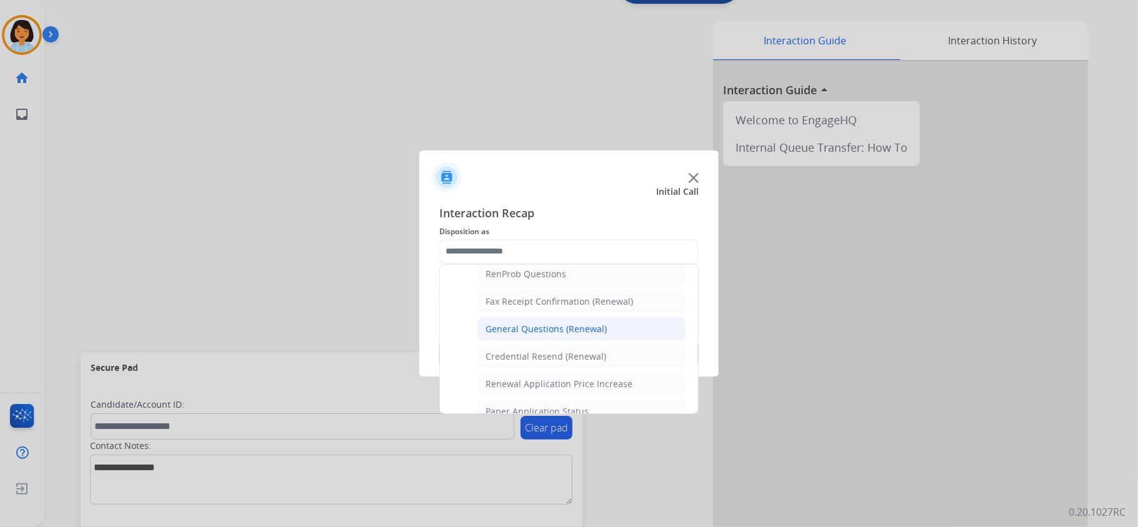
click at [575, 335] on div "General Questions (Renewal)" at bounding box center [545, 329] width 121 height 12
type input "**********"
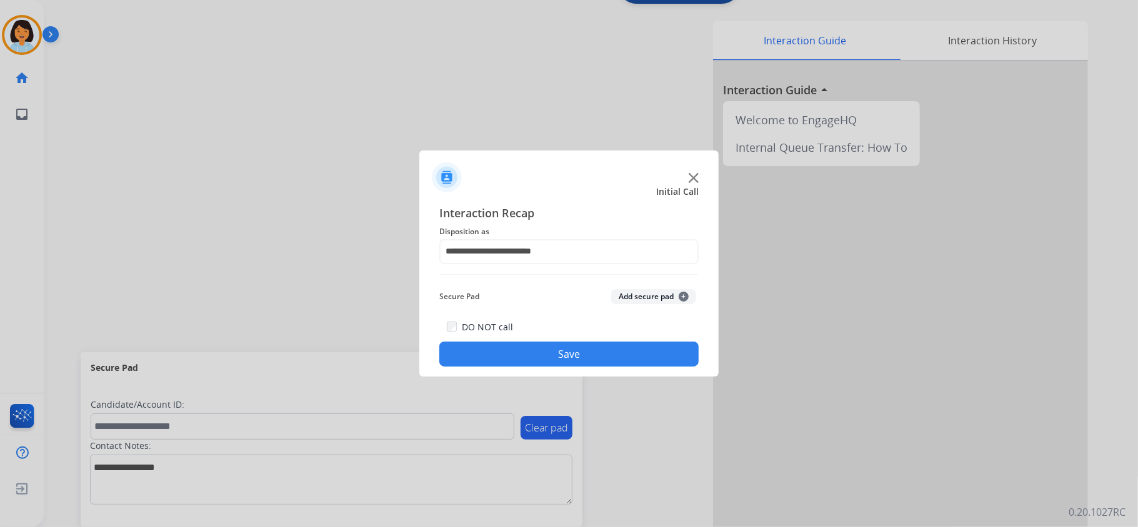
click at [565, 356] on button "Save" at bounding box center [568, 354] width 259 height 25
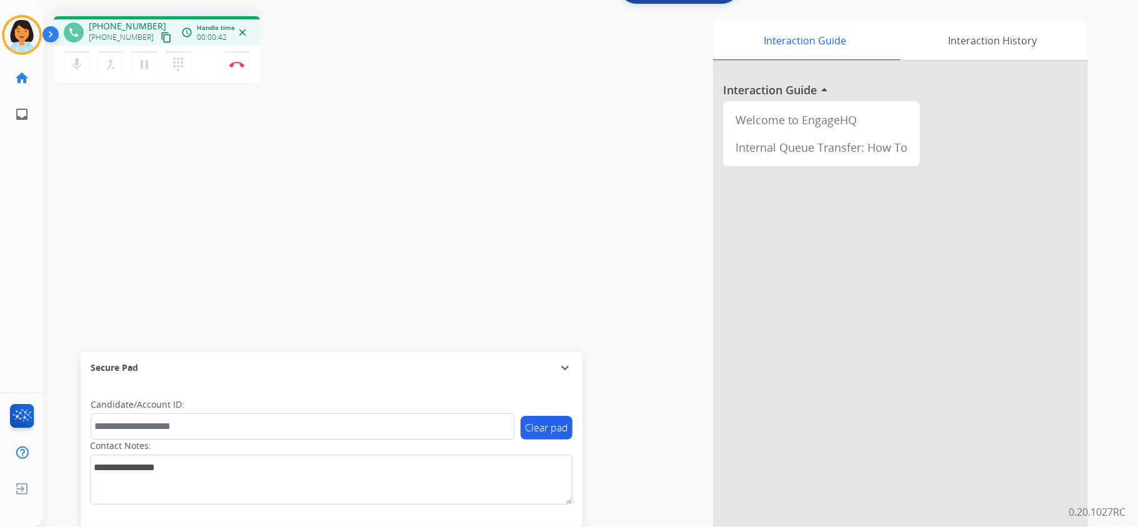
click at [161, 39] on mat-icon "content_copy" at bounding box center [166, 37] width 11 height 11
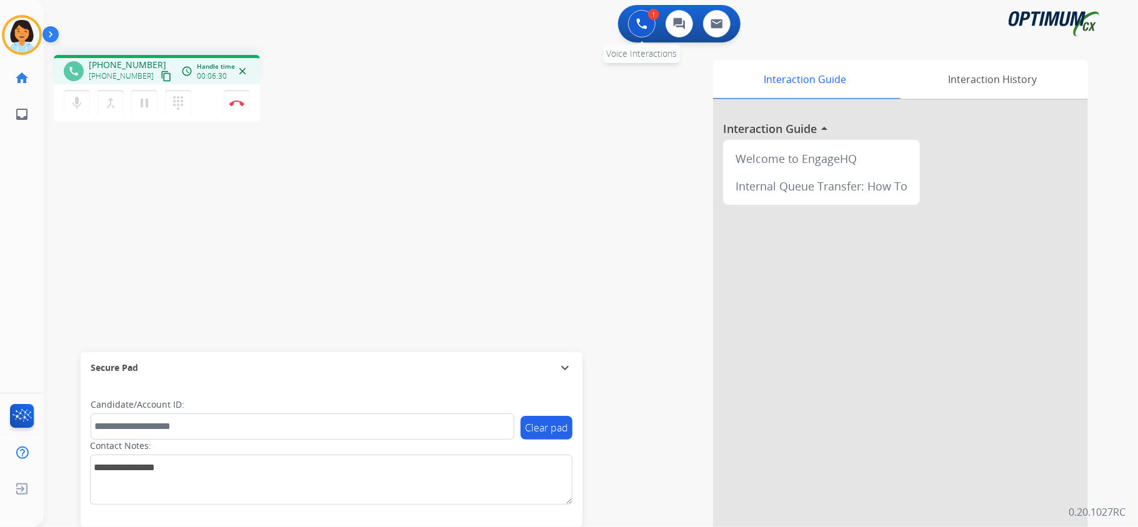
click at [640, 19] on img at bounding box center [641, 23] width 11 height 11
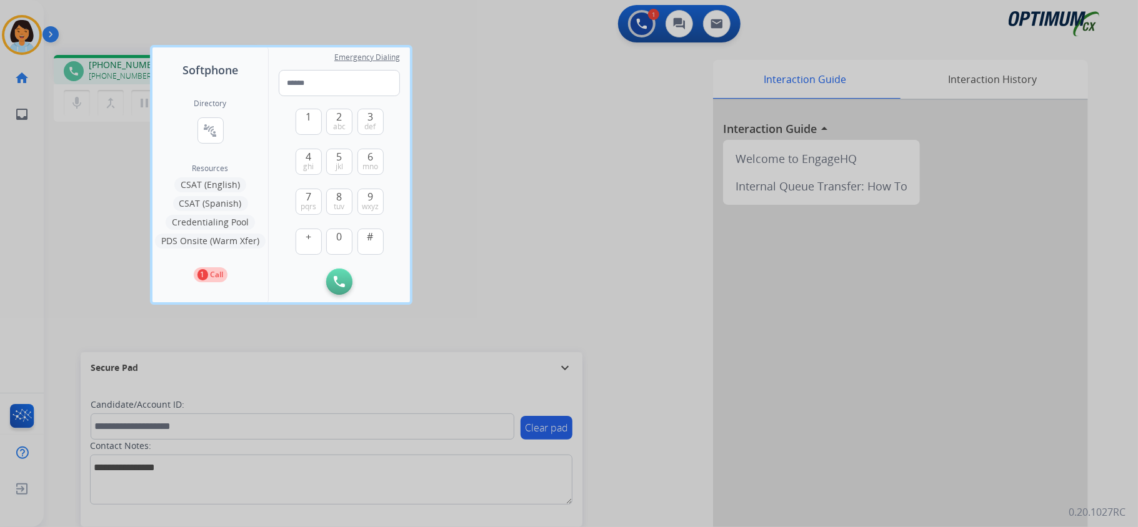
click at [197, 241] on button "PDS Onsite (Warm Xfer)" at bounding box center [210, 241] width 111 height 15
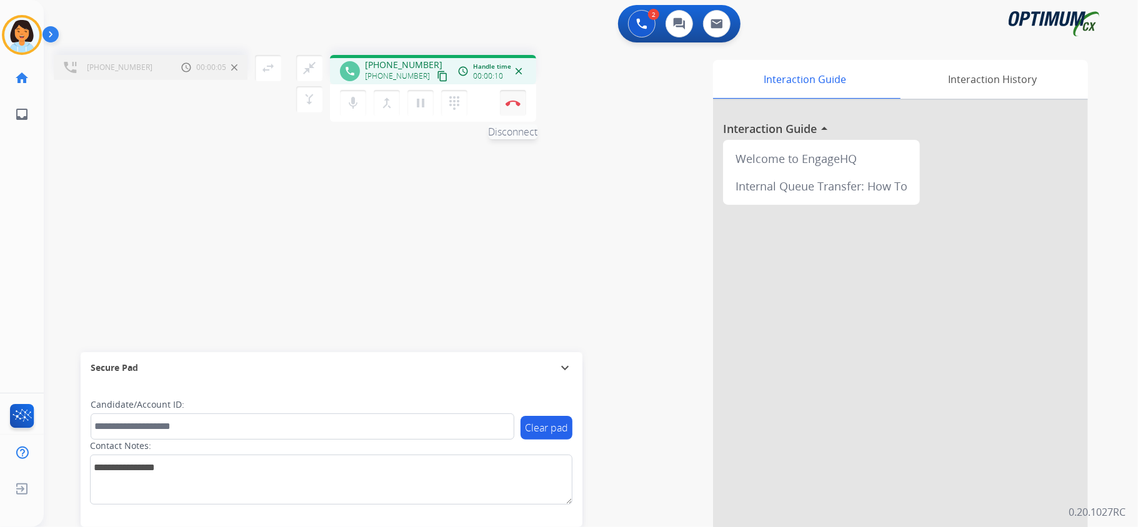
click at [512, 111] on button "Disconnect" at bounding box center [513, 103] width 26 height 26
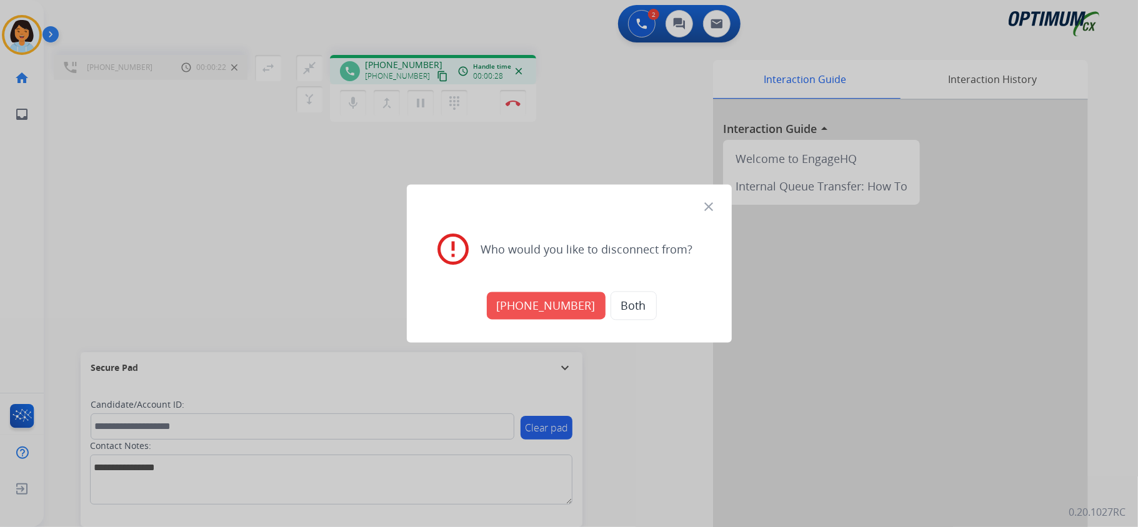
click at [623, 304] on button "Both" at bounding box center [633, 306] width 46 height 29
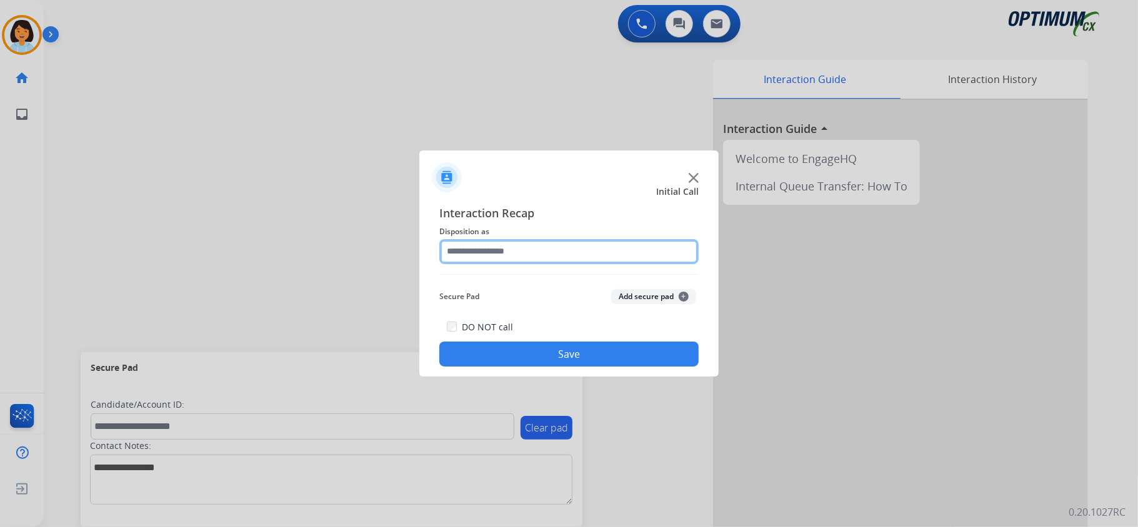
click at [514, 249] on input "text" at bounding box center [568, 251] width 259 height 25
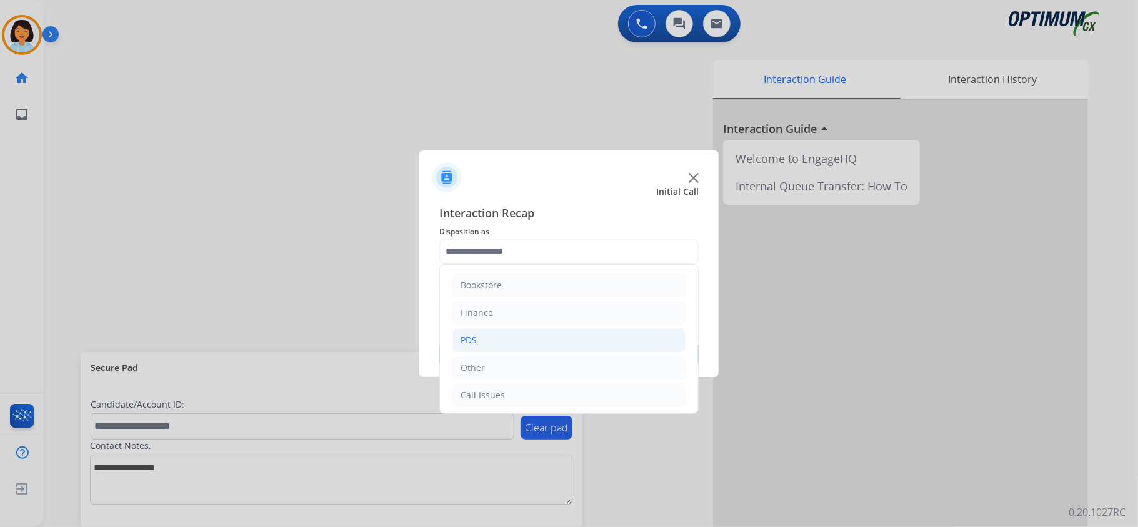
click at [485, 334] on li "PDS" at bounding box center [568, 341] width 233 height 24
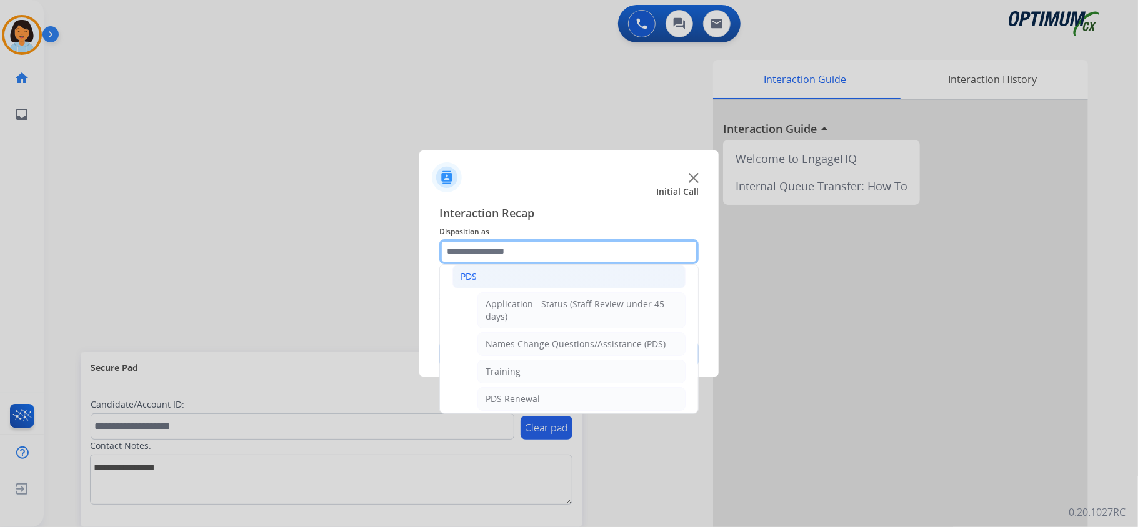
scroll to position [83, 0]
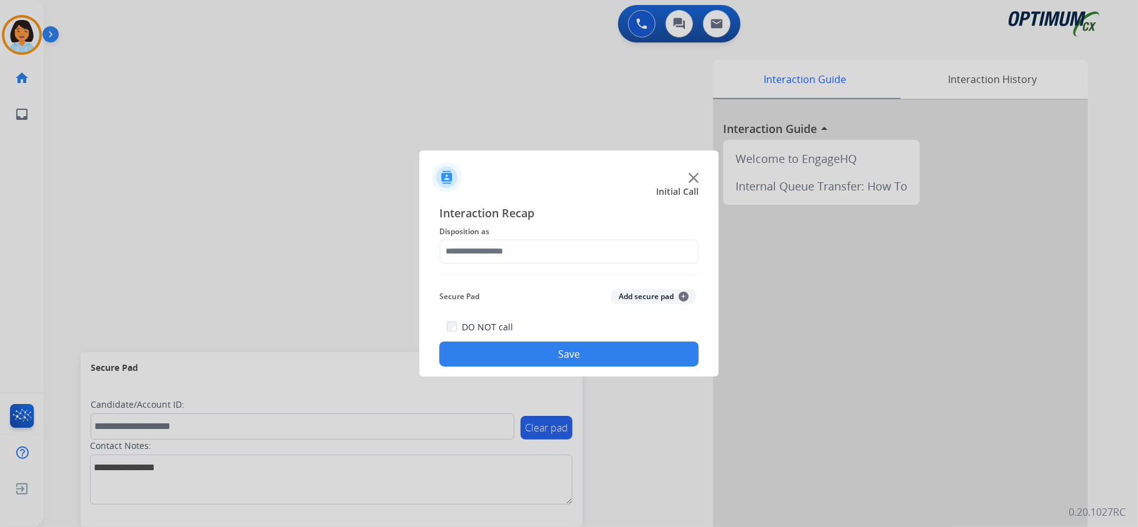
click at [221, 165] on div at bounding box center [569, 263] width 1138 height 527
click at [693, 175] on img at bounding box center [693, 178] width 10 height 10
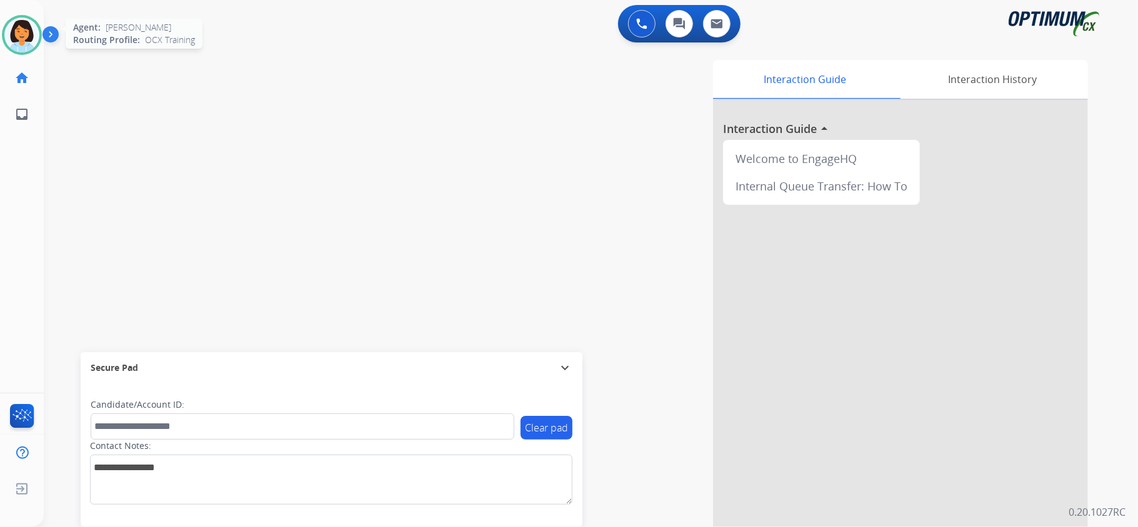
click at [27, 23] on img at bounding box center [21, 34] width 35 height 35
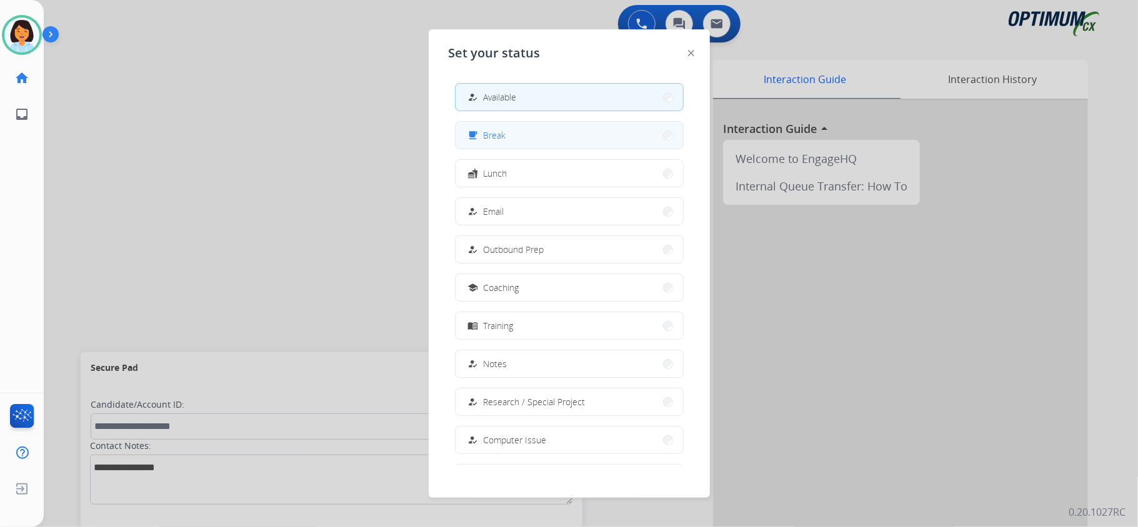
click at [504, 130] on span "Break" at bounding box center [495, 135] width 22 height 13
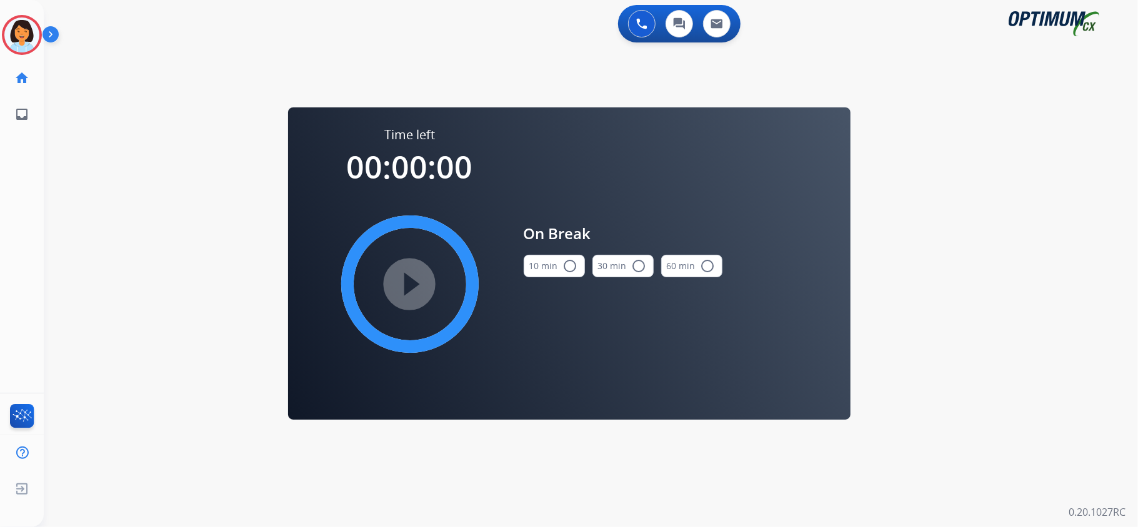
click at [570, 261] on mat-icon "radio_button_unchecked" at bounding box center [570, 266] width 15 height 15
click at [416, 292] on mat-icon "play_circle_filled" at bounding box center [409, 284] width 15 height 15
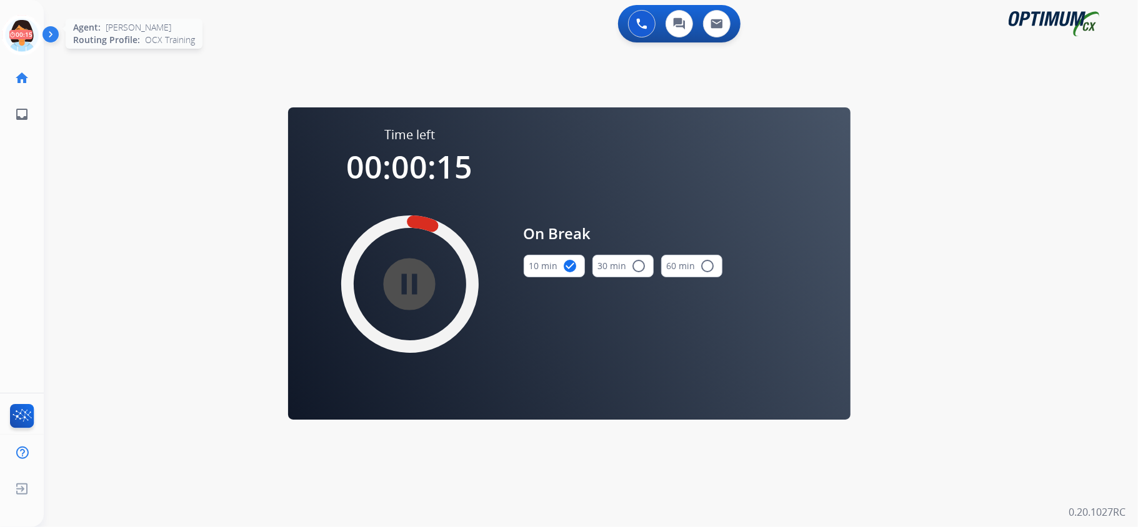
click at [30, 36] on icon at bounding box center [22, 35] width 41 height 41
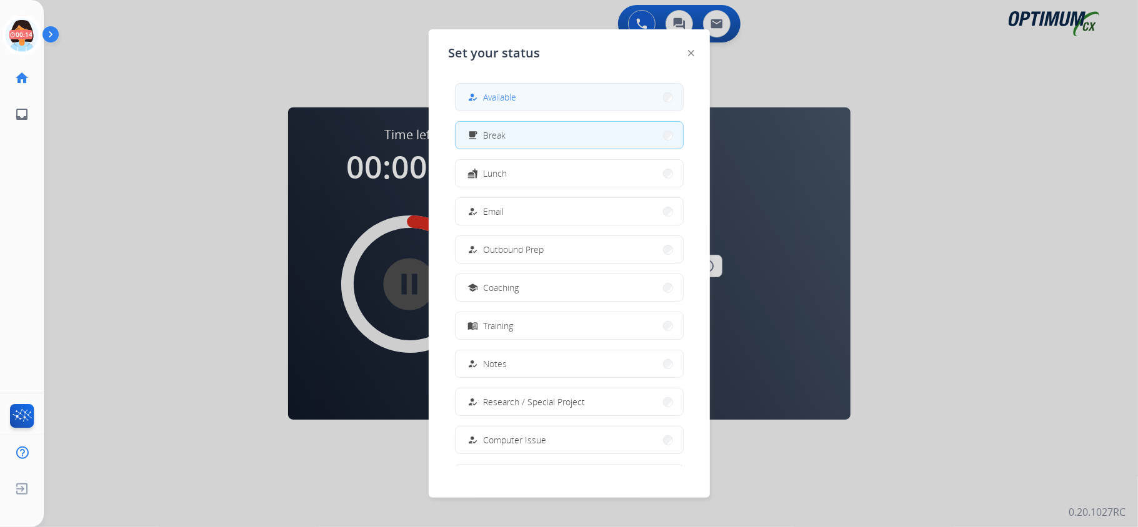
click at [567, 99] on button "how_to_reg Available" at bounding box center [568, 97] width 227 height 27
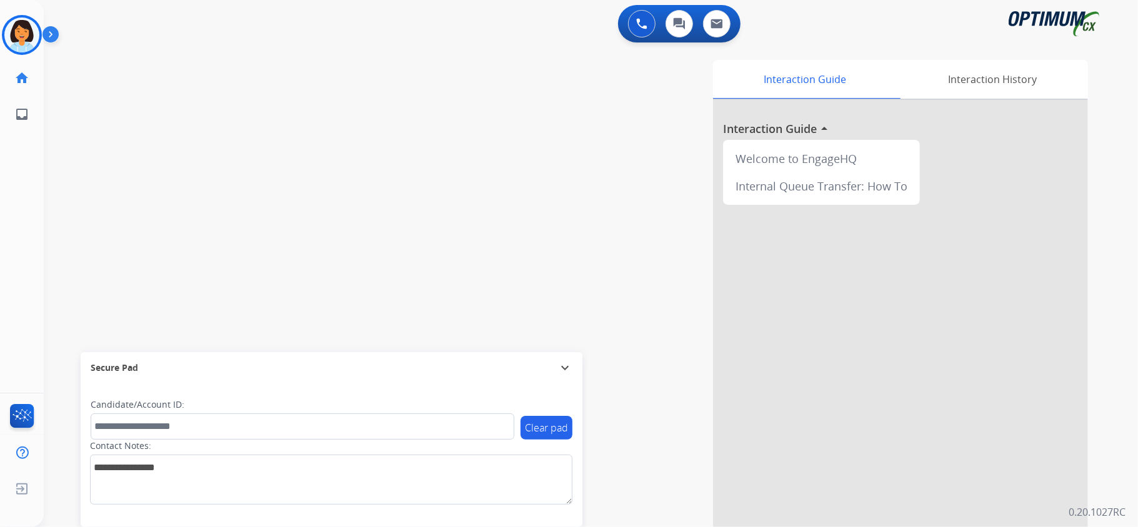
click at [1097, 270] on div "Interaction Guide Interaction History Interaction Guide arrow_drop_up Welcome t…" at bounding box center [757, 310] width 701 height 511
click at [193, 174] on div "swap_horiz Break voice bridge close_fullscreen Connect 3-Way Call merge_type Se…" at bounding box center [576, 305] width 1064 height 521
click at [1092, 171] on div "Interaction Guide Interaction History Interaction Guide arrow_drop_up Welcome t…" at bounding box center [757, 310] width 701 height 511
click at [75, 231] on div "swap_horiz Break voice bridge close_fullscreen Connect 3-Way Call merge_type Se…" at bounding box center [576, 305] width 1064 height 521
click at [171, 133] on div "swap_horiz Break voice bridge close_fullscreen Connect 3-Way Call merge_type Se…" at bounding box center [576, 305] width 1064 height 521
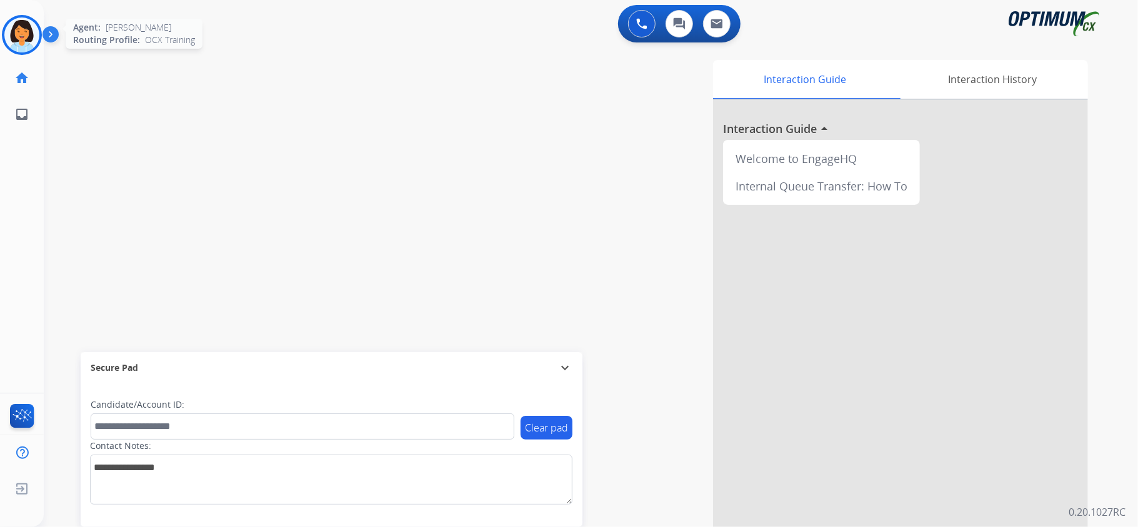
click at [34, 44] on img at bounding box center [21, 34] width 35 height 35
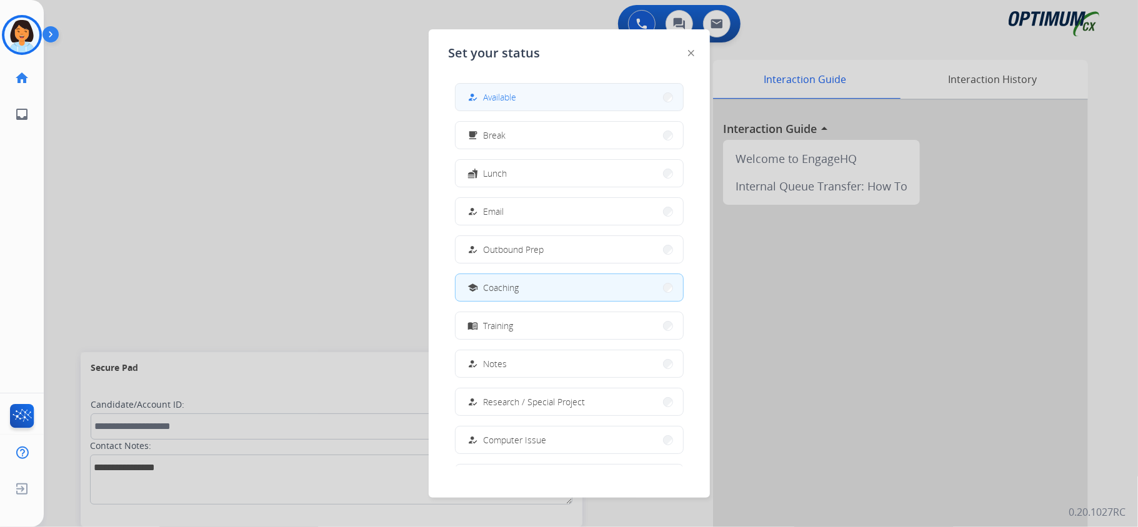
click at [510, 93] on span "Available" at bounding box center [500, 97] width 33 height 13
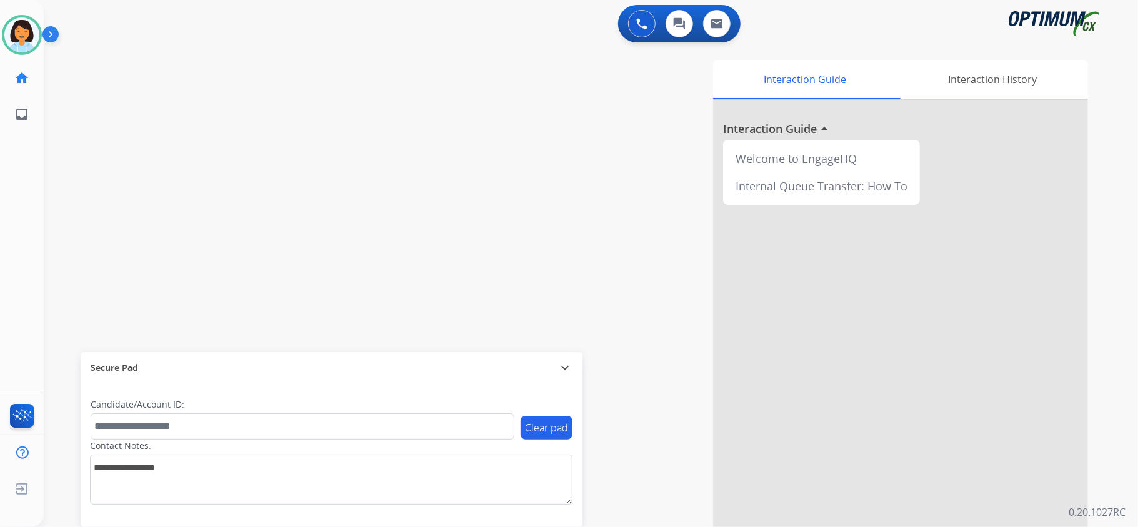
click at [192, 145] on div "swap_horiz Break voice bridge close_fullscreen Connect 3-Way Call merge_type Se…" at bounding box center [576, 305] width 1064 height 521
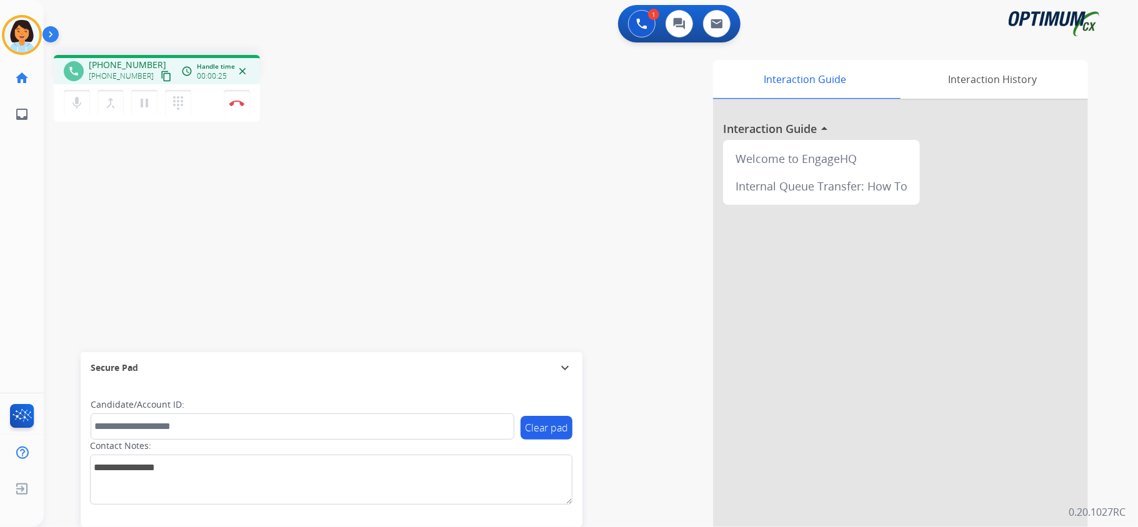
click at [653, 250] on div "Interaction Guide Interaction History Interaction Guide arrow_drop_up Welcome t…" at bounding box center [747, 313] width 681 height 506
click at [161, 76] on mat-icon "content_copy" at bounding box center [166, 76] width 11 height 11
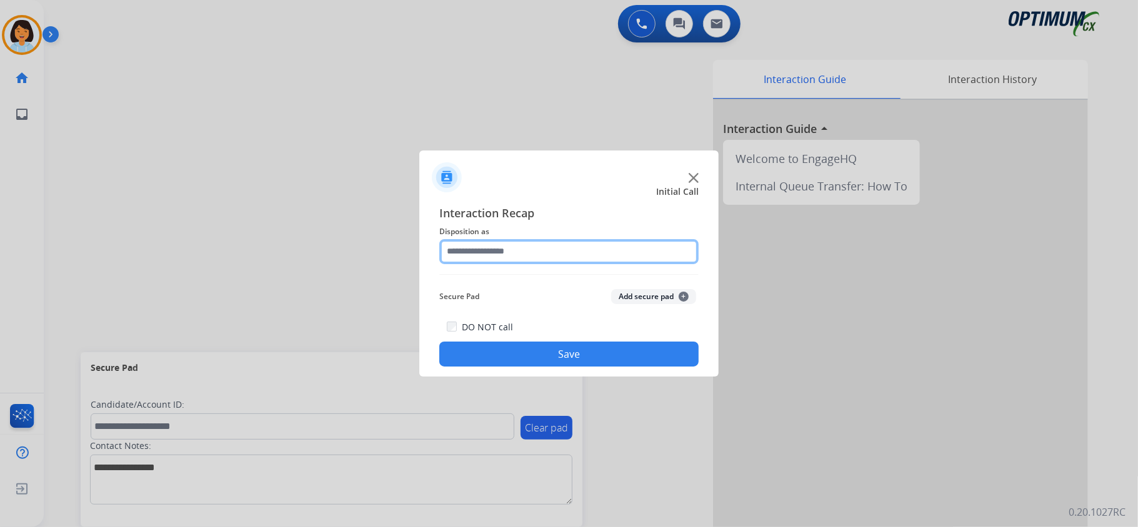
click at [553, 239] on input "text" at bounding box center [568, 251] width 259 height 25
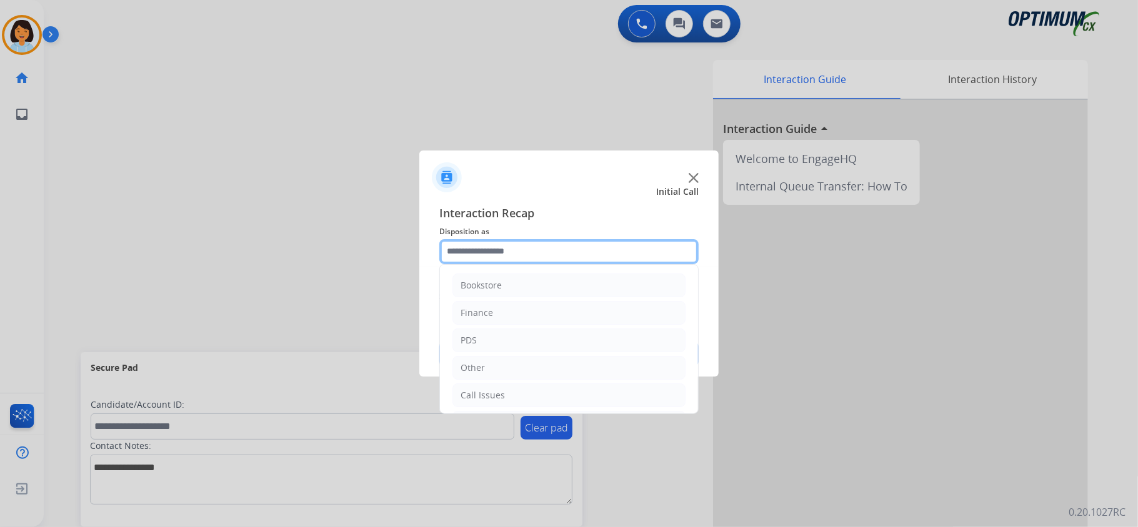
scroll to position [88, 0]
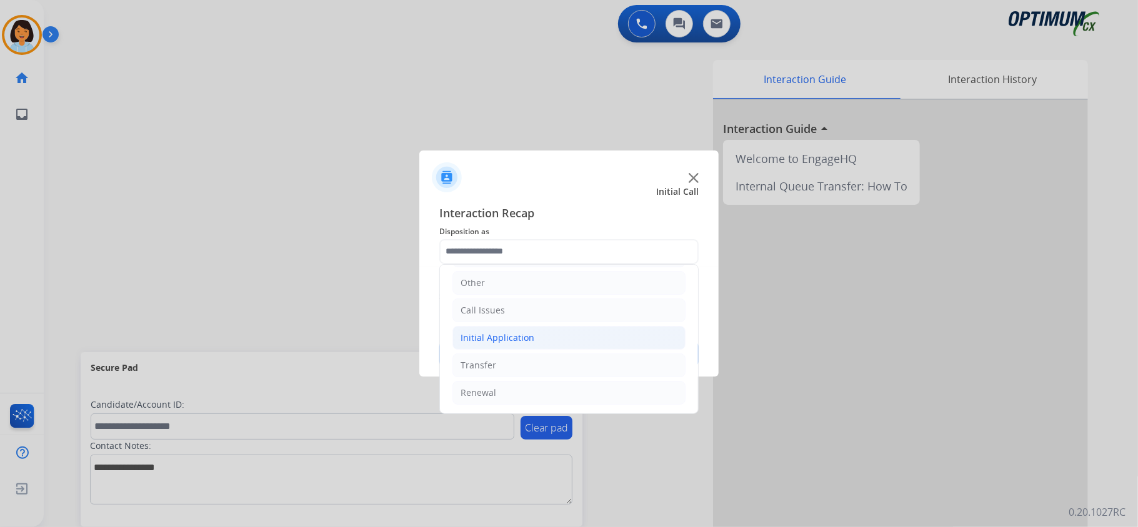
click at [537, 334] on li "Initial Application" at bounding box center [568, 338] width 233 height 24
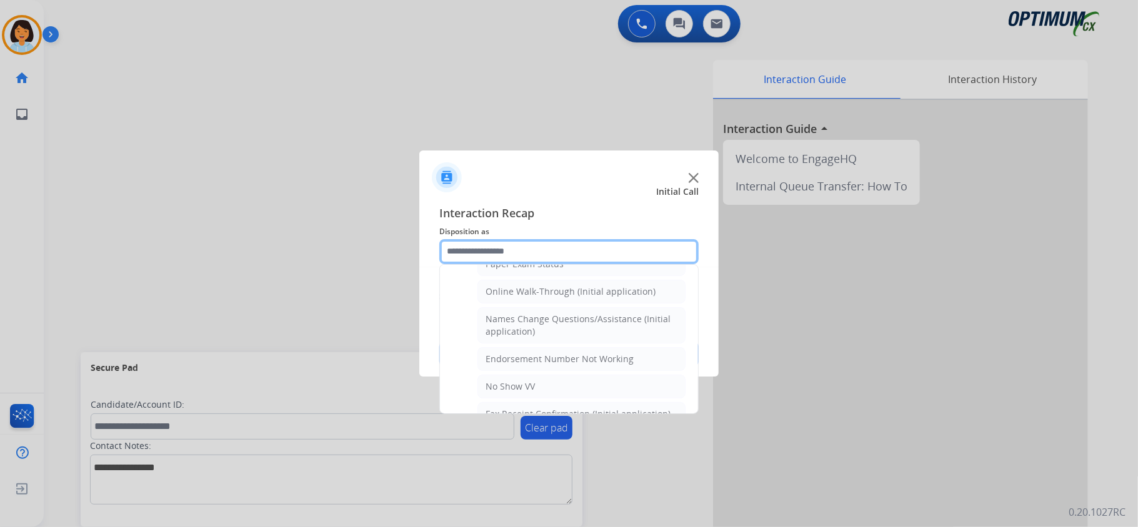
scroll to position [243, 0]
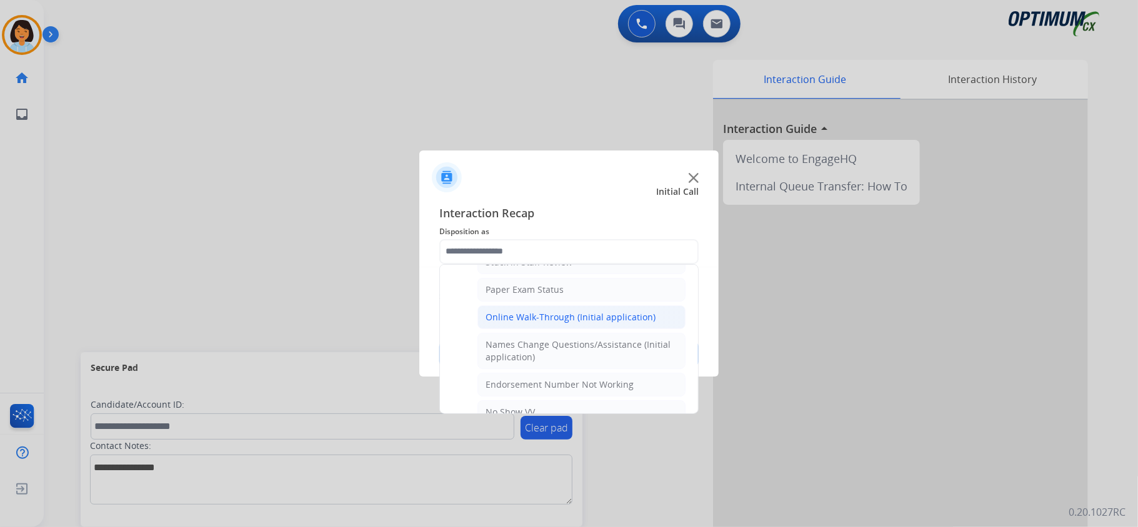
click at [628, 309] on li "Online Walk-Through (Initial application)" at bounding box center [581, 317] width 208 height 24
type input "**********"
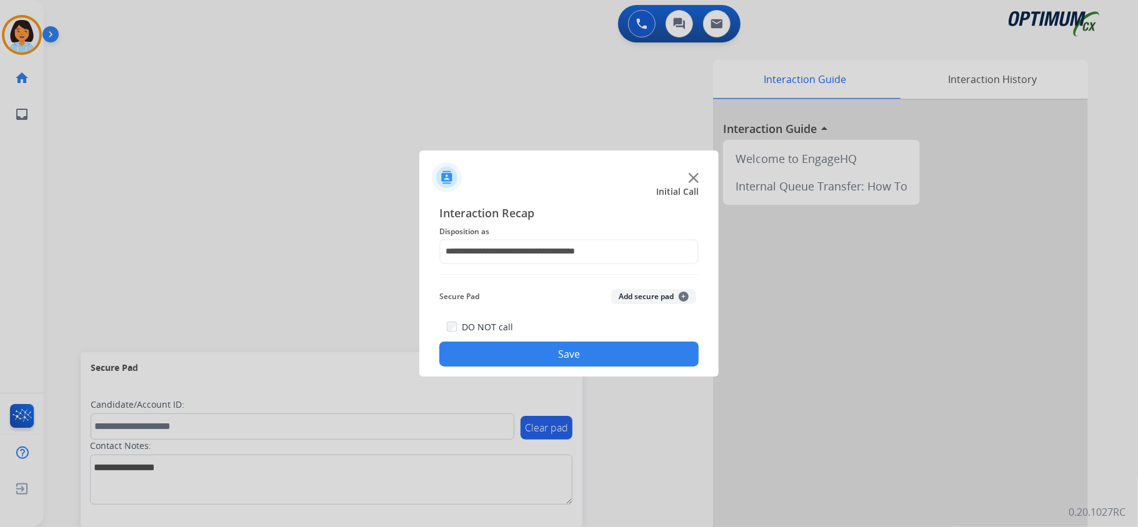
click at [586, 352] on button "Save" at bounding box center [568, 354] width 259 height 25
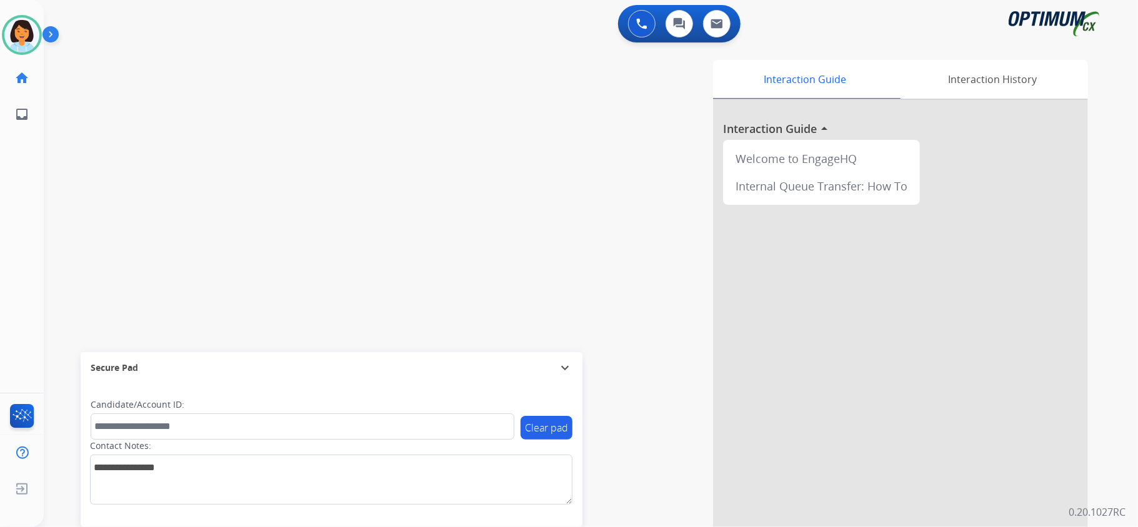
click at [240, 250] on div "swap_horiz Break voice bridge close_fullscreen Connect 3-Way Call merge_type Se…" at bounding box center [576, 305] width 1064 height 521
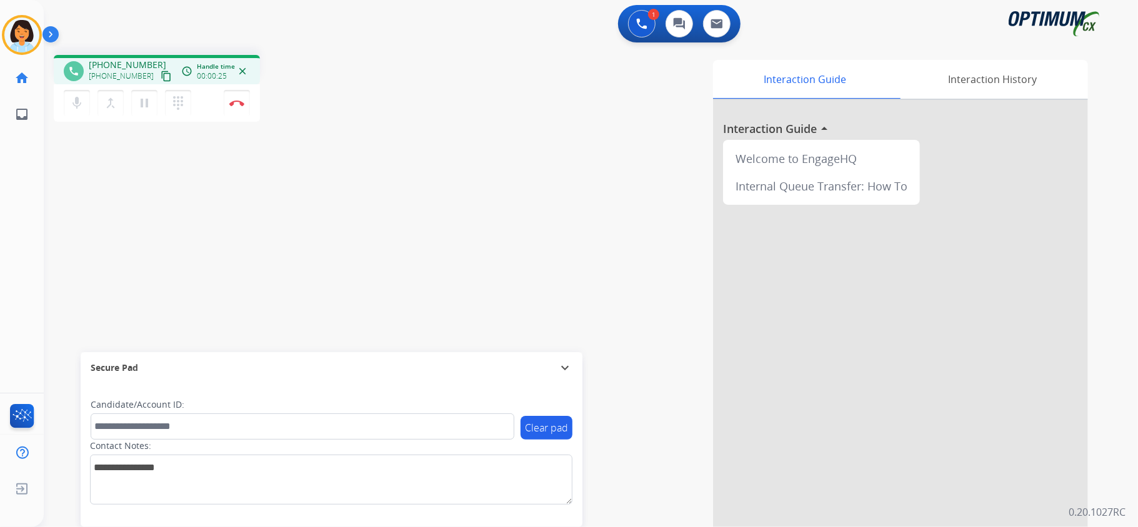
click at [161, 76] on mat-icon "content_copy" at bounding box center [166, 76] width 11 height 11
click at [237, 101] on img at bounding box center [236, 103] width 15 height 6
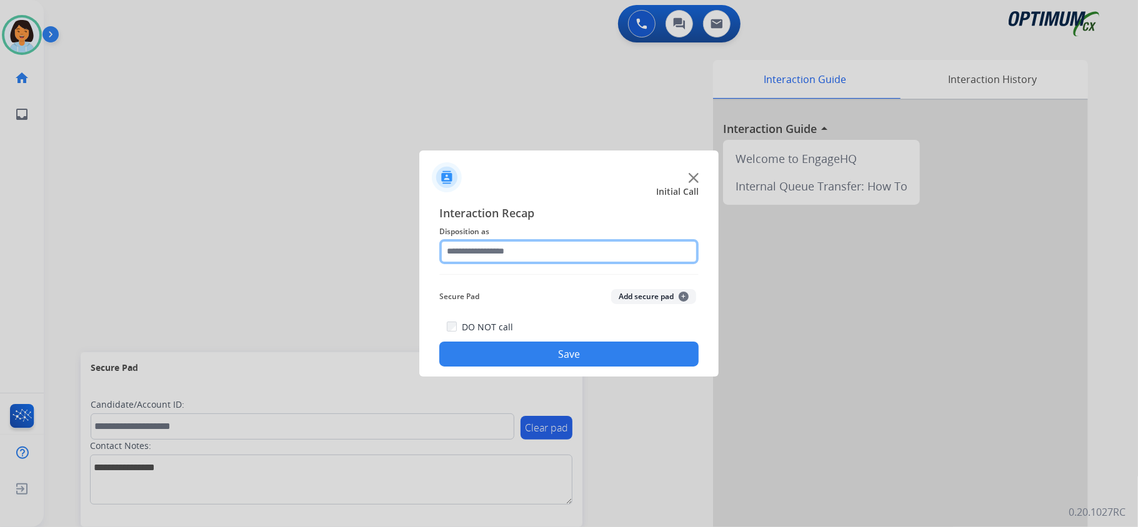
click at [483, 251] on input "text" at bounding box center [568, 251] width 259 height 25
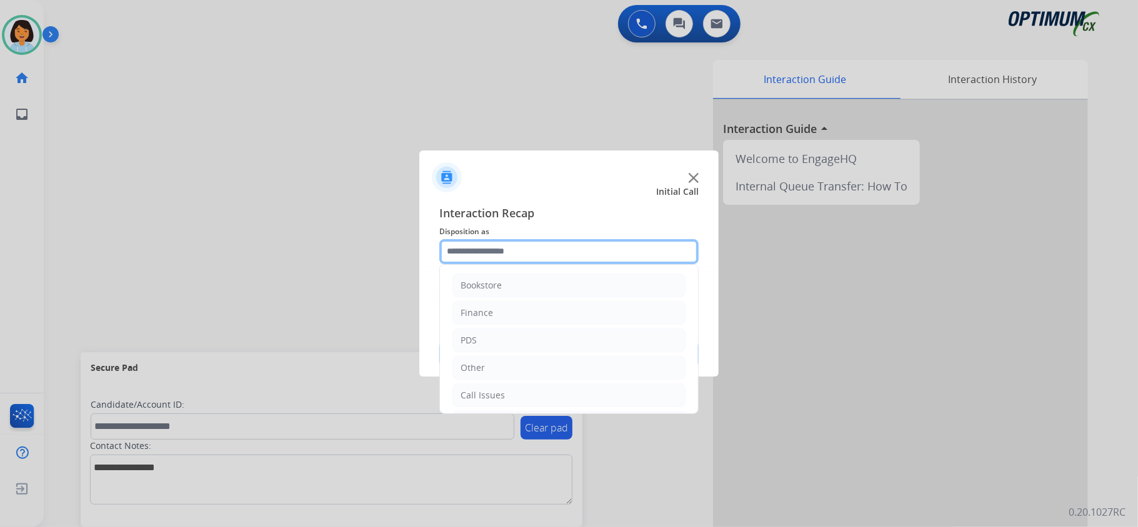
scroll to position [88, 0]
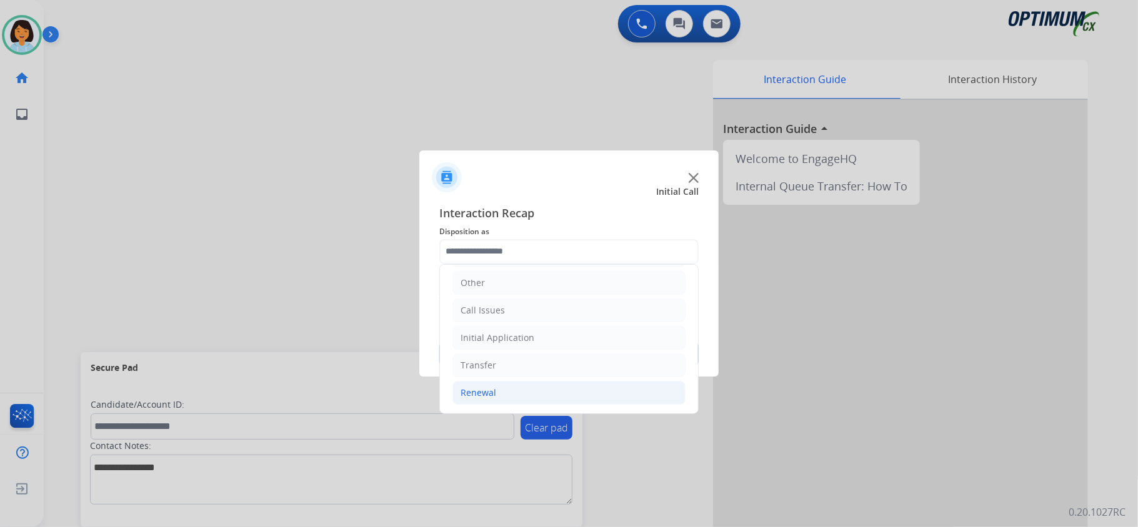
click at [533, 395] on li "Renewal" at bounding box center [568, 393] width 233 height 24
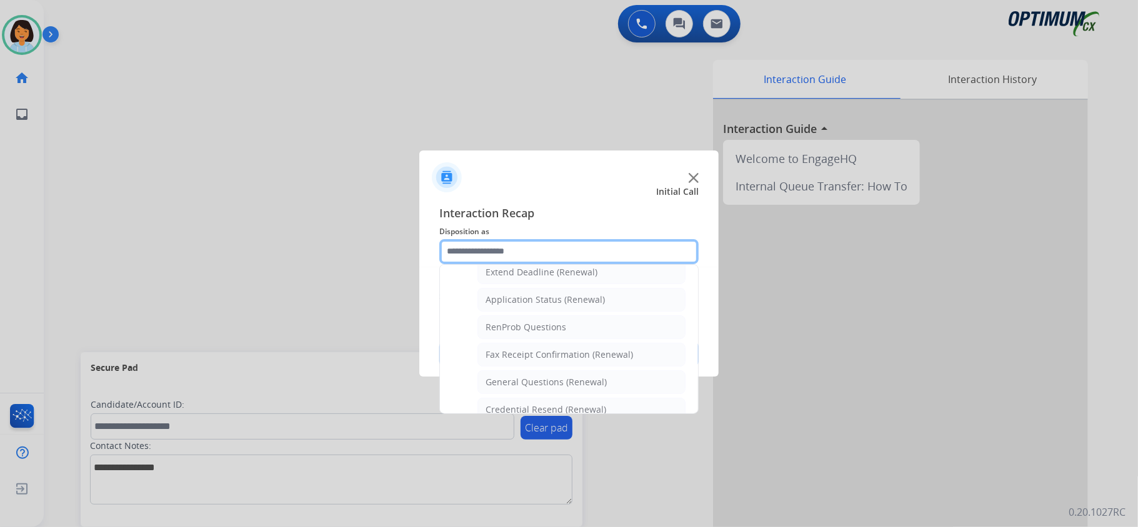
scroll to position [294, 0]
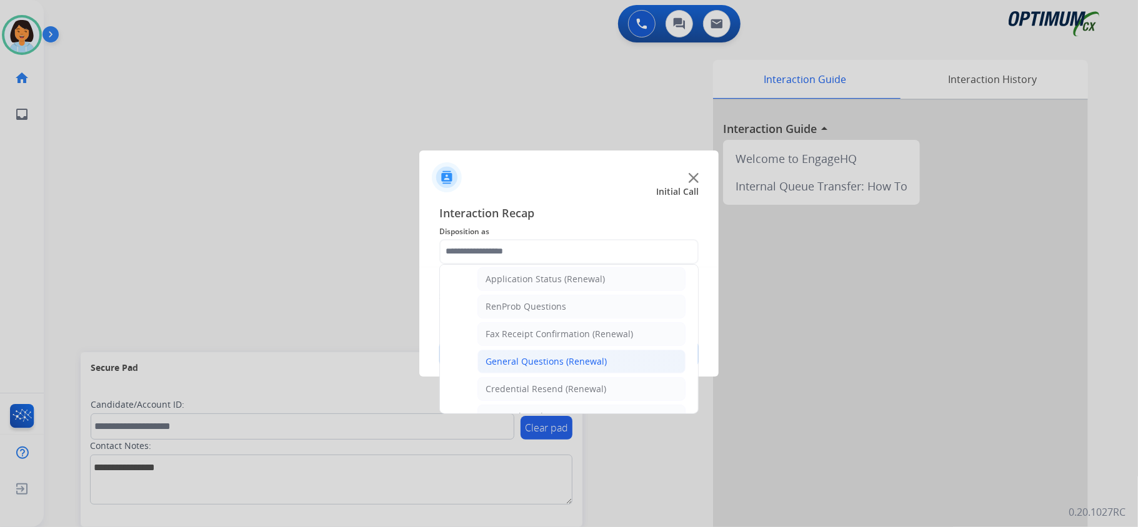
click at [571, 362] on div "General Questions (Renewal)" at bounding box center [545, 361] width 121 height 12
type input "**********"
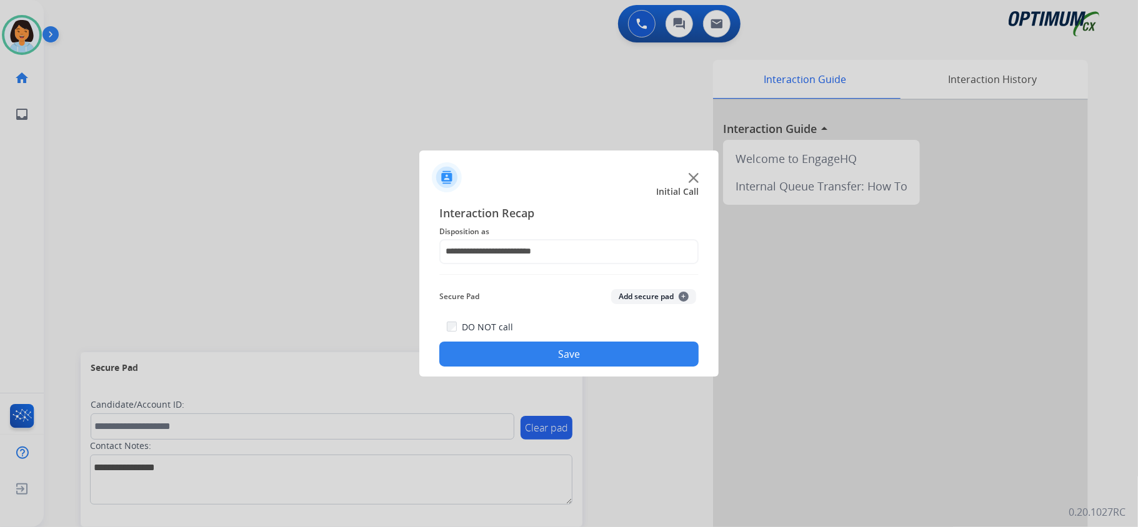
click at [561, 355] on button "Save" at bounding box center [568, 354] width 259 height 25
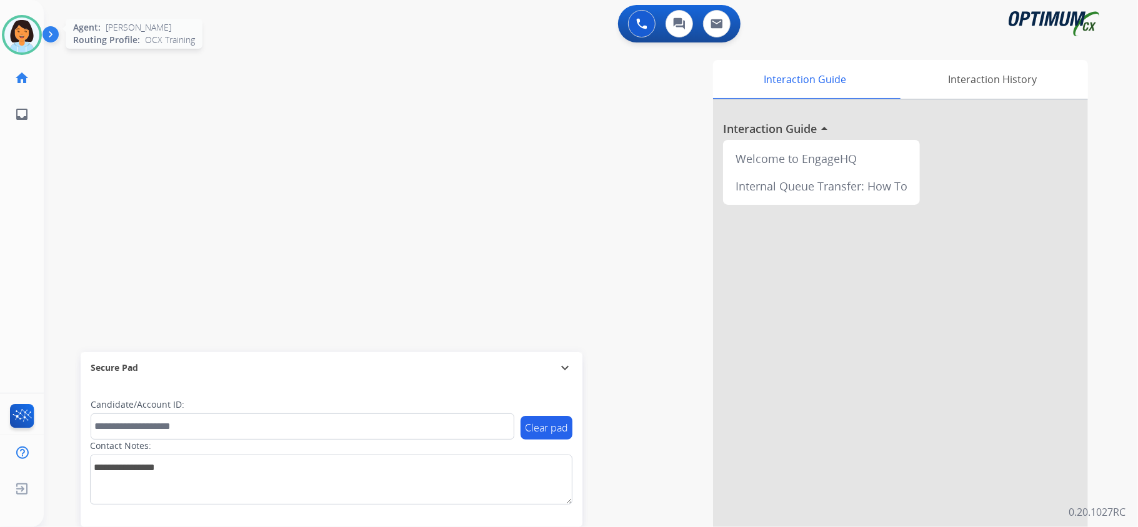
click at [11, 34] on img at bounding box center [21, 34] width 35 height 35
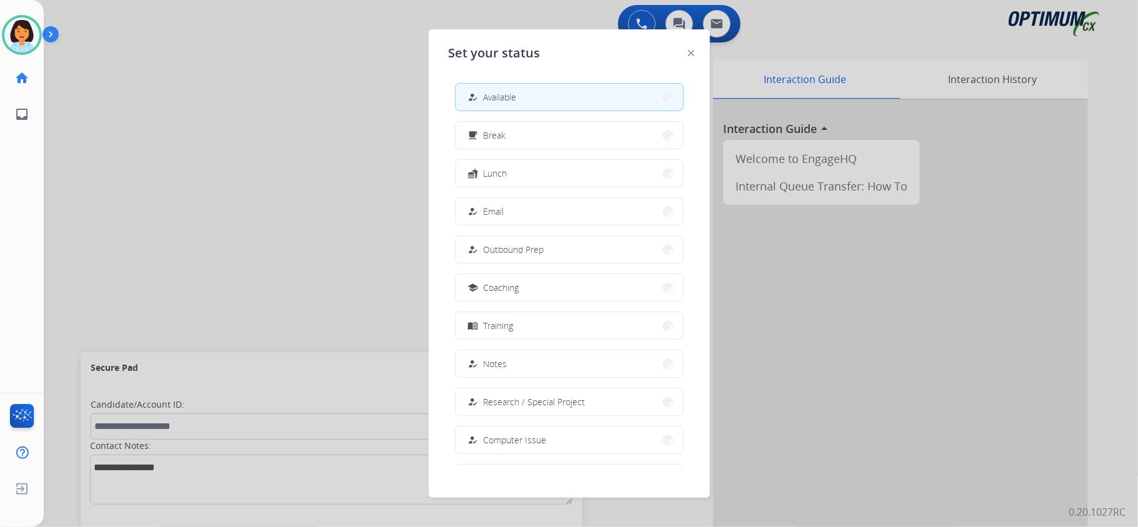
scroll to position [114, 0]
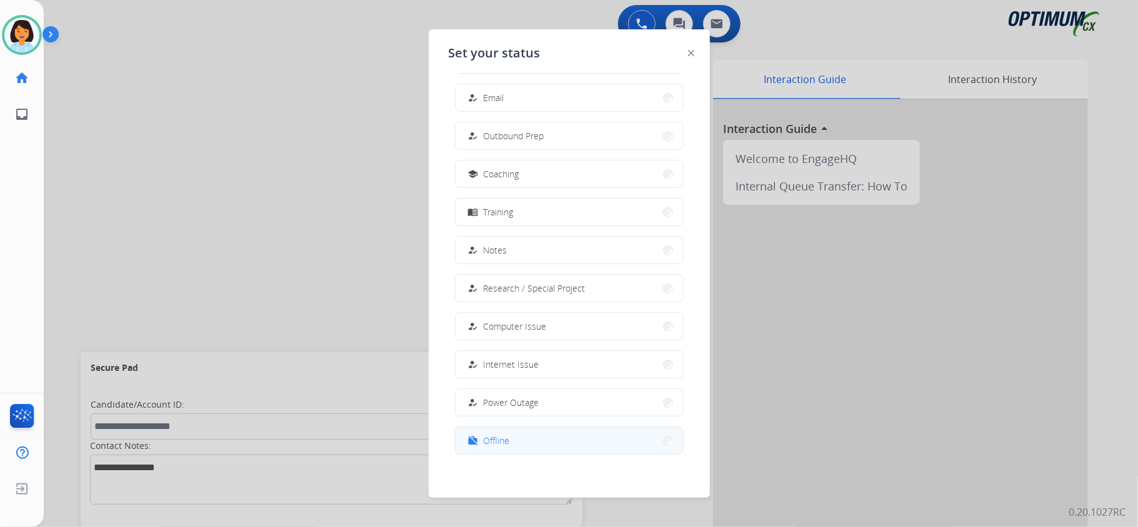
click at [521, 437] on button "work_off Offline" at bounding box center [568, 440] width 227 height 27
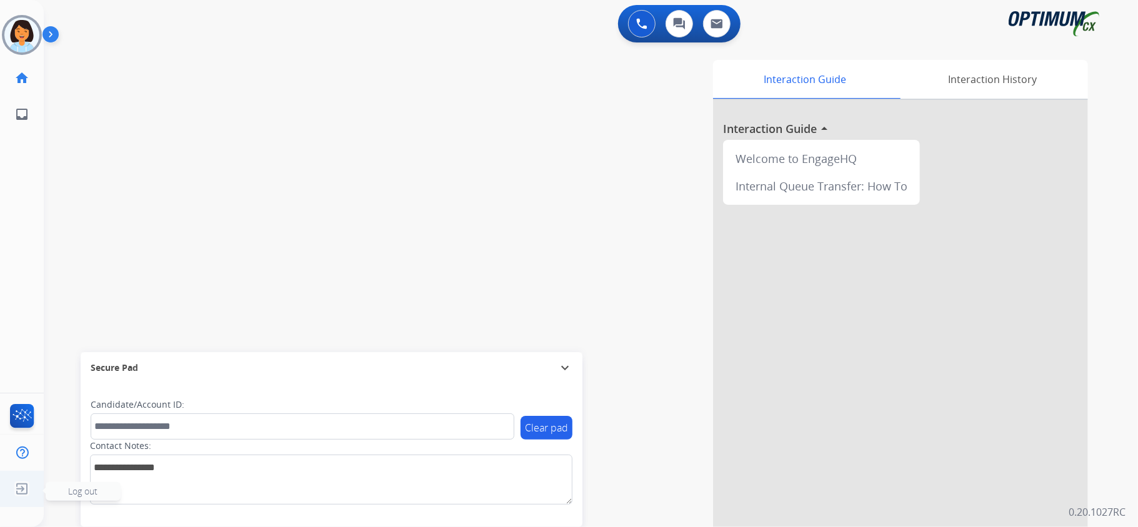
click at [24, 476] on ul "Log out Log out" at bounding box center [22, 489] width 44 height 36
click at [20, 491] on img at bounding box center [22, 489] width 22 height 24
